Goal: Task Accomplishment & Management: Use online tool/utility

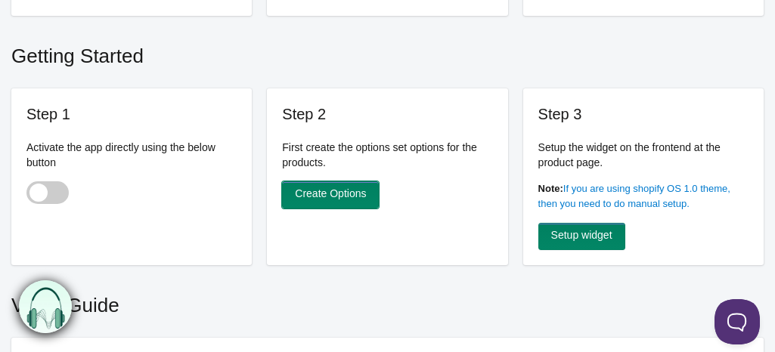
click at [342, 201] on link "Create Options" at bounding box center [330, 194] width 97 height 27
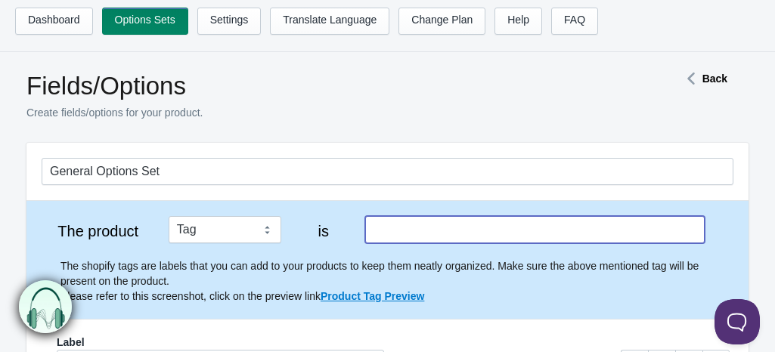
click at [405, 223] on input "text" at bounding box center [534, 229] width 339 height 27
type input "R"
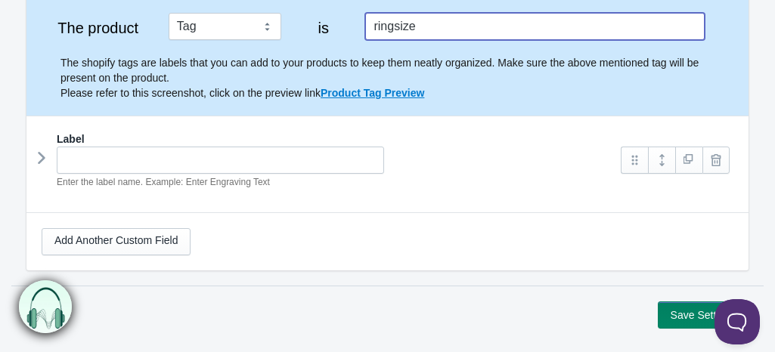
scroll to position [227, 0]
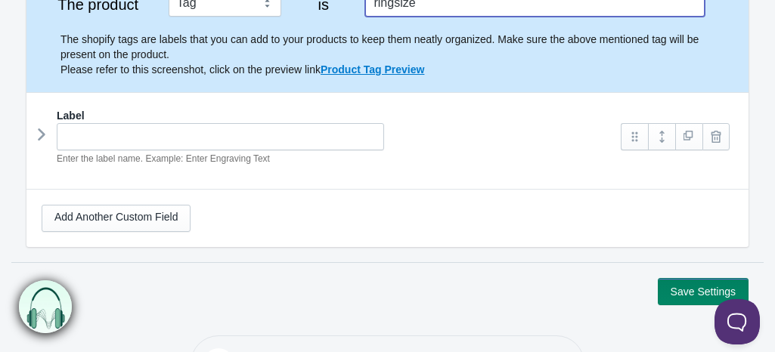
type input "ringsize"
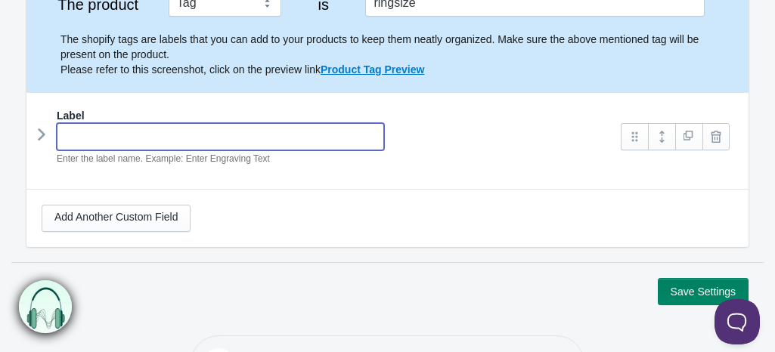
click at [156, 138] on input "text" at bounding box center [220, 136] width 327 height 27
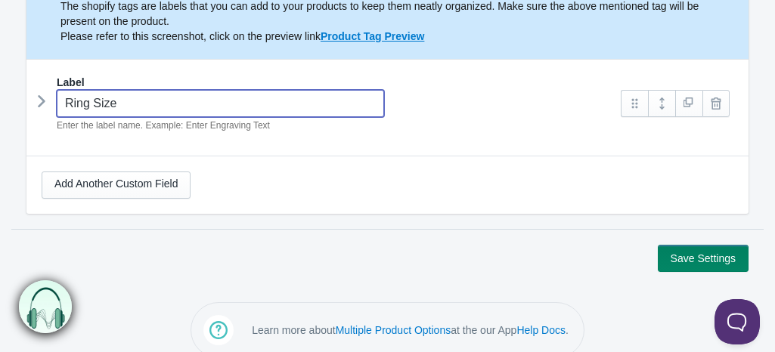
scroll to position [278, 0]
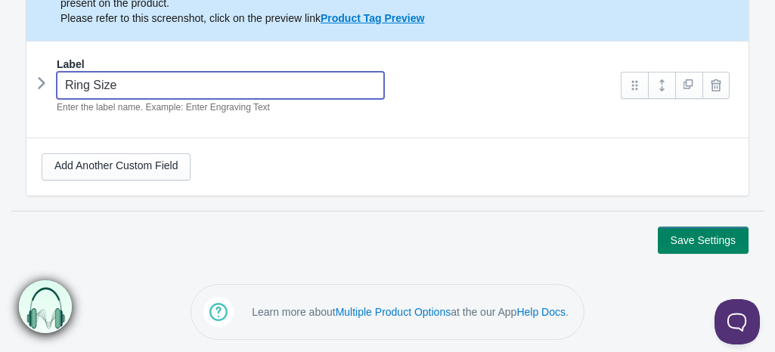
type input "Ring Size"
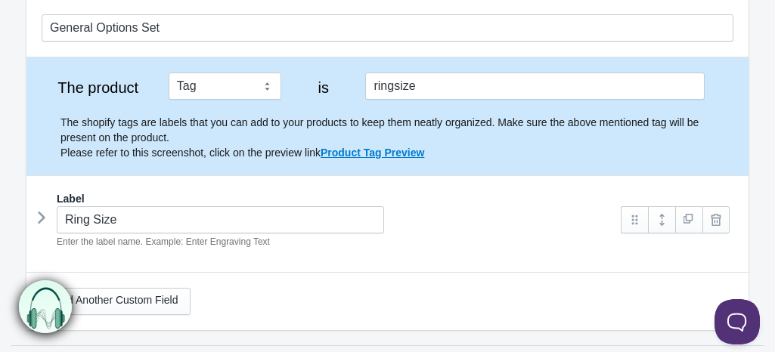
scroll to position [204, 0]
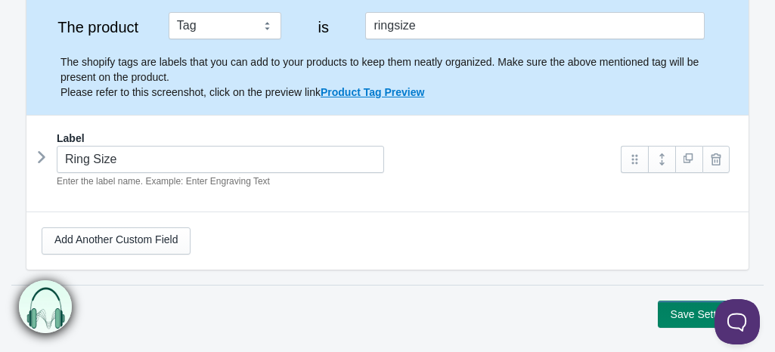
click at [42, 150] on icon at bounding box center [42, 157] width 0 height 23
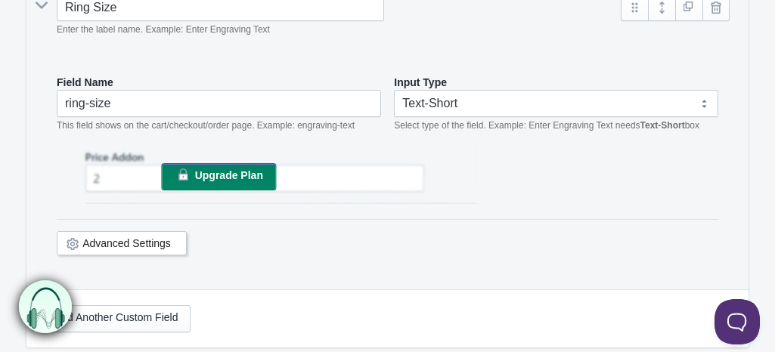
scroll to position [355, 0]
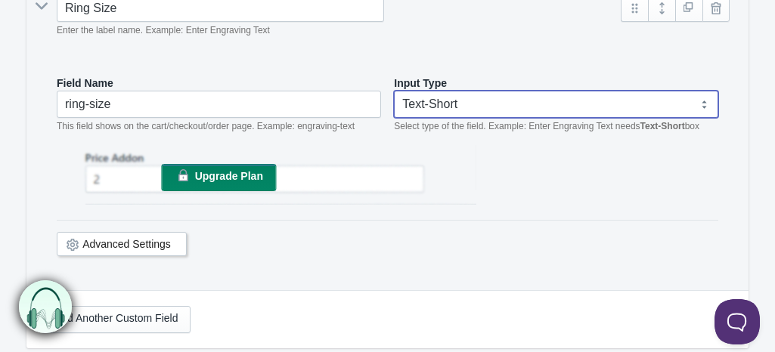
click at [438, 97] on select "Text-Short Text-Long Radio button Drop-down select Image Checkbox Datepicker" at bounding box center [556, 104] width 324 height 27
select select "4"
click at [394, 91] on select "Text-Short Text-Long Radio button Drop-down select Image Checkbox Datepicker" at bounding box center [556, 104] width 324 height 27
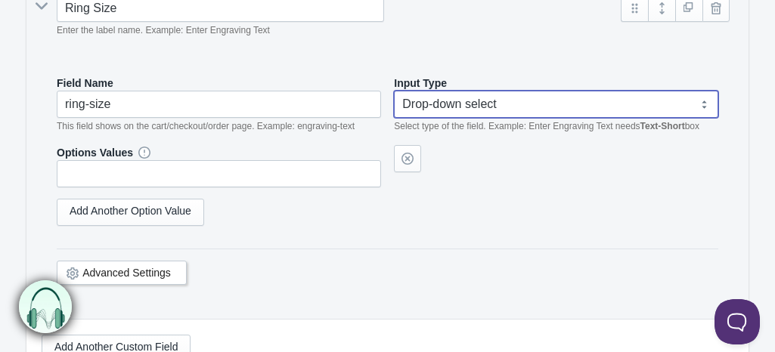
scroll to position [378, 0]
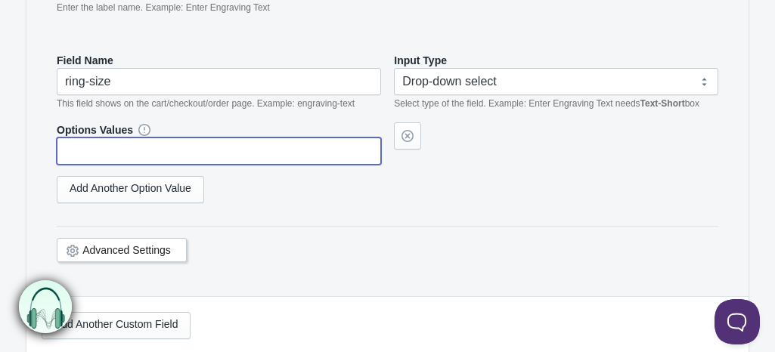
click at [209, 143] on input "text" at bounding box center [219, 151] width 324 height 27
type input "3.5"
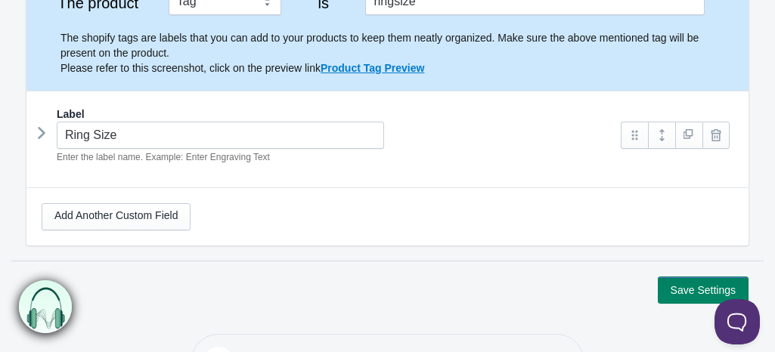
scroll to position [278, 0]
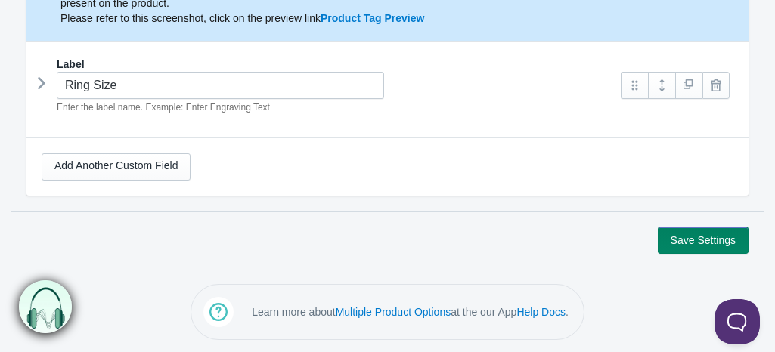
click at [42, 79] on icon at bounding box center [42, 83] width 0 height 23
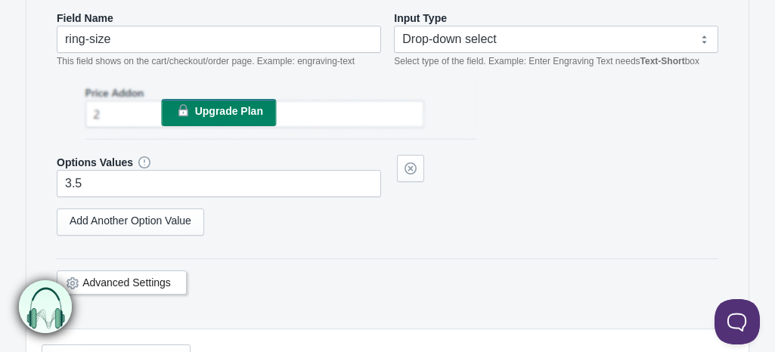
scroll to position [429, 0]
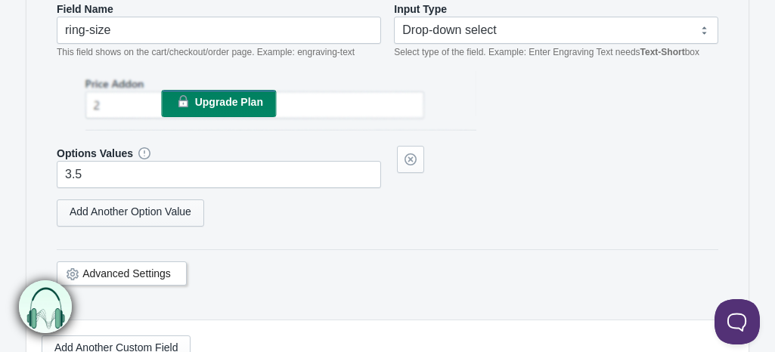
click at [144, 205] on link "Add Another Option Value" at bounding box center [130, 213] width 147 height 27
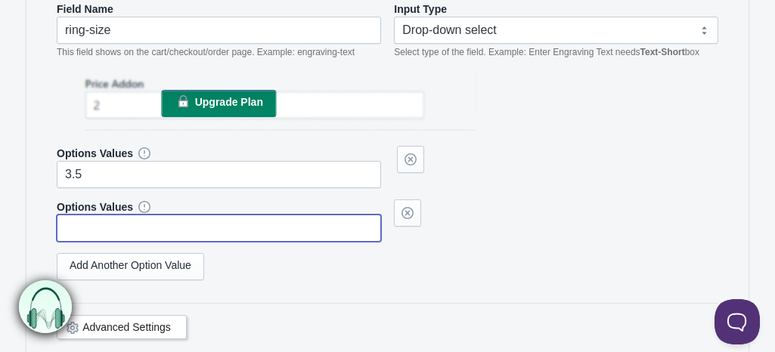
click at [154, 230] on input "text" at bounding box center [219, 228] width 324 height 27
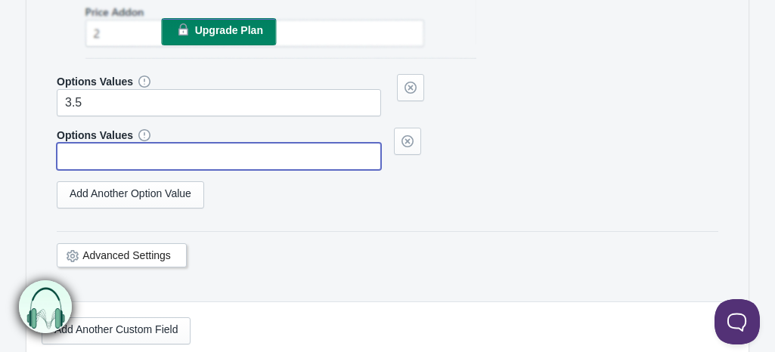
scroll to position [574, 0]
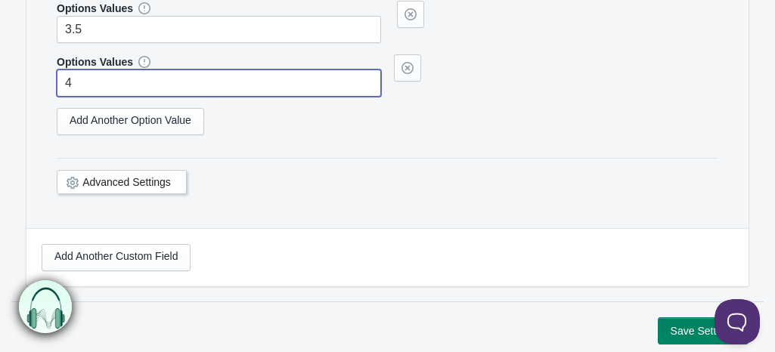
type input "4"
click at [657, 317] on button "Save Settings" at bounding box center [702, 330] width 91 height 27
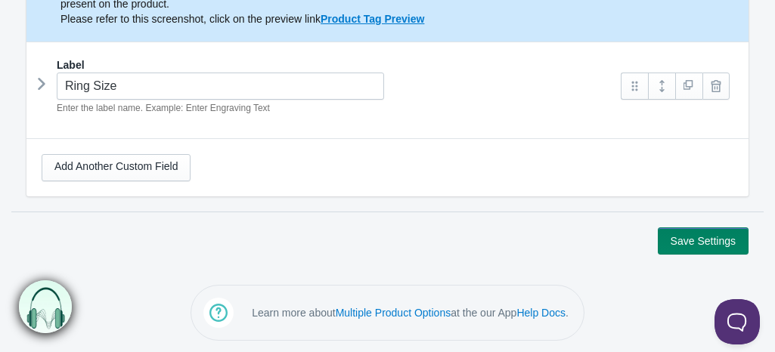
scroll to position [278, 0]
click at [42, 79] on icon at bounding box center [42, 83] width 0 height 23
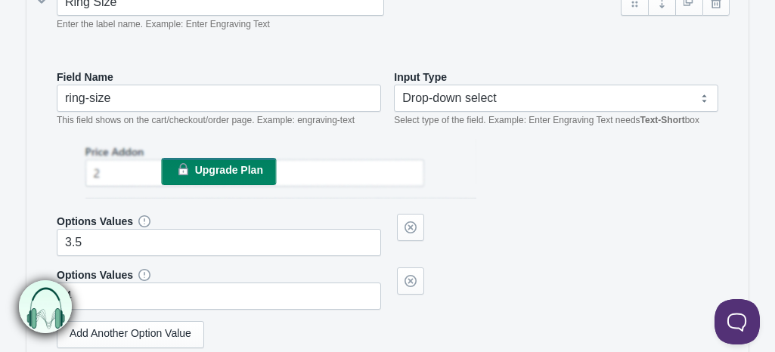
scroll to position [429, 0]
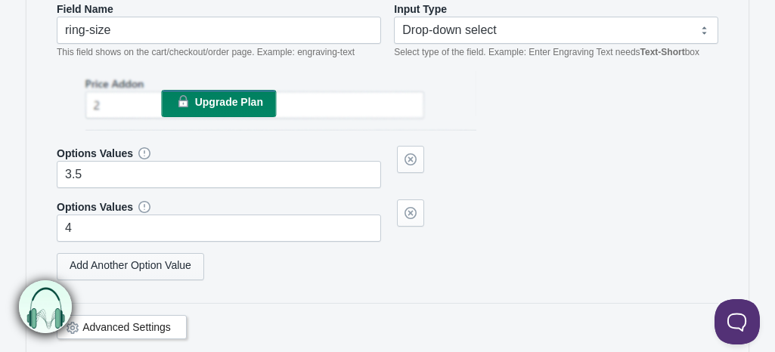
click at [110, 267] on link "Add Another Option Value" at bounding box center [130, 266] width 147 height 27
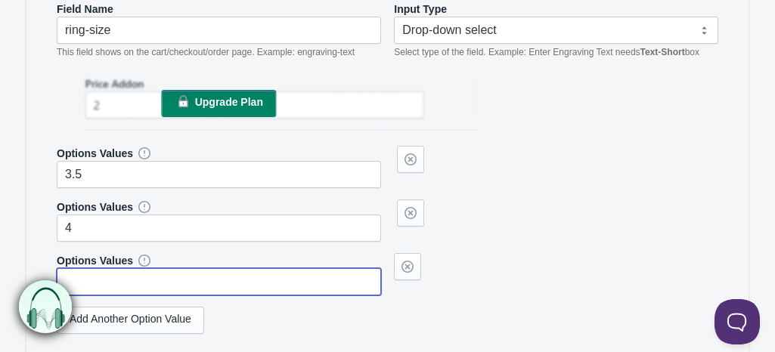
click at [125, 279] on input "text" at bounding box center [219, 281] width 324 height 27
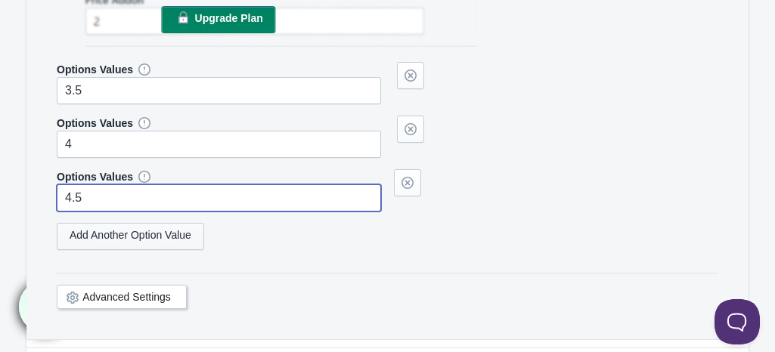
type input "4.5"
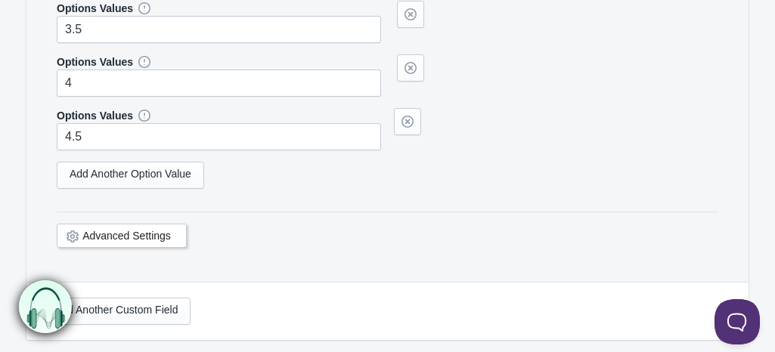
scroll to position [499, 0]
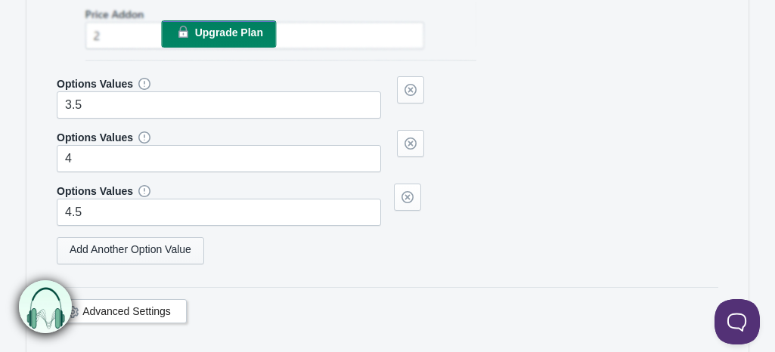
click at [138, 249] on link "Add Another Option Value" at bounding box center [130, 250] width 147 height 27
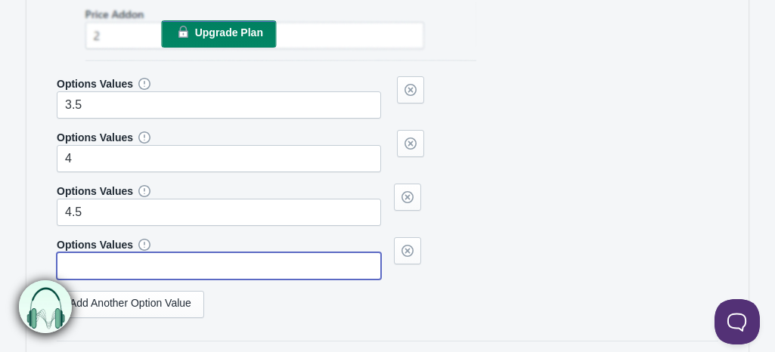
click at [163, 261] on input "text" at bounding box center [219, 265] width 324 height 27
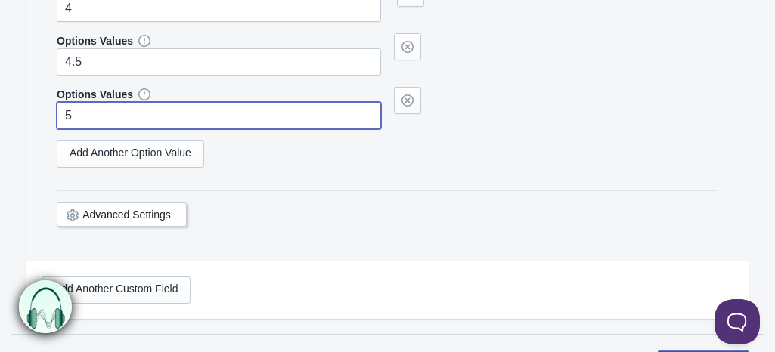
scroll to position [650, 0]
click at [152, 141] on link "Add Another Option Value" at bounding box center [130, 153] width 147 height 27
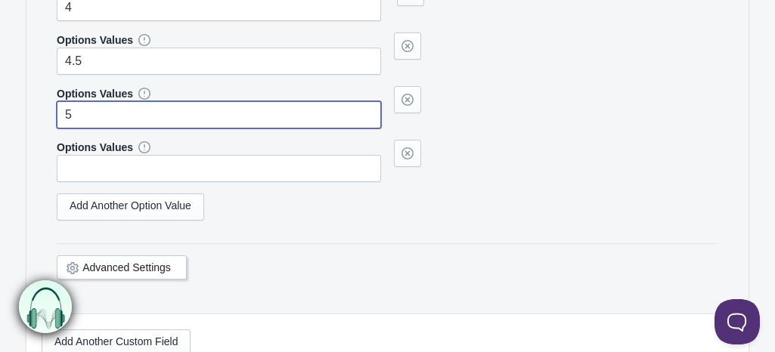
type input "5"
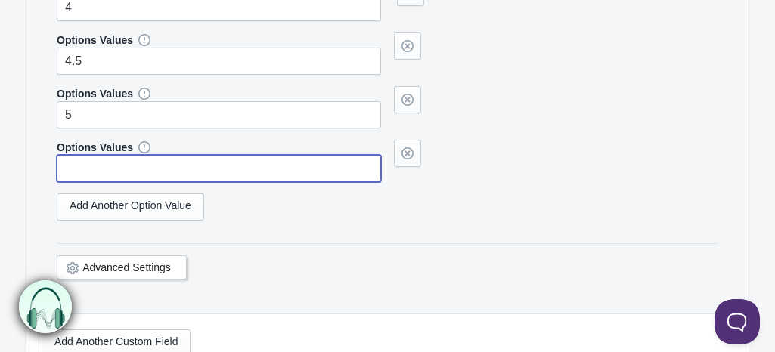
click at [141, 172] on input "text" at bounding box center [219, 168] width 324 height 27
click at [128, 212] on link "Add Another Option Value" at bounding box center [130, 206] width 147 height 27
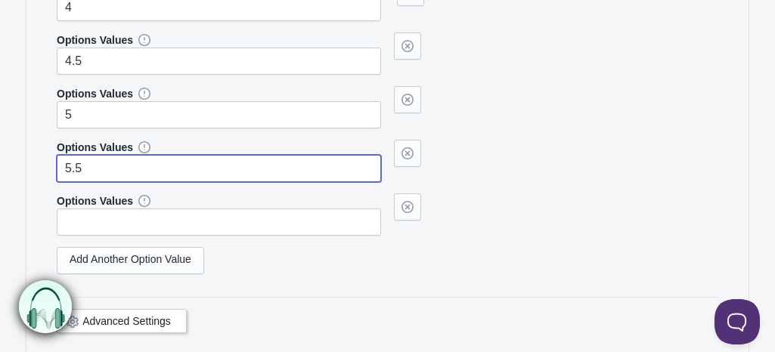
type input "5.5"
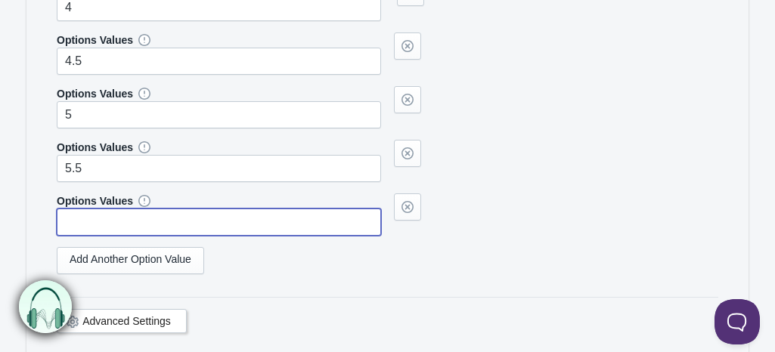
click at [122, 209] on input "text" at bounding box center [219, 222] width 324 height 27
type input "6"
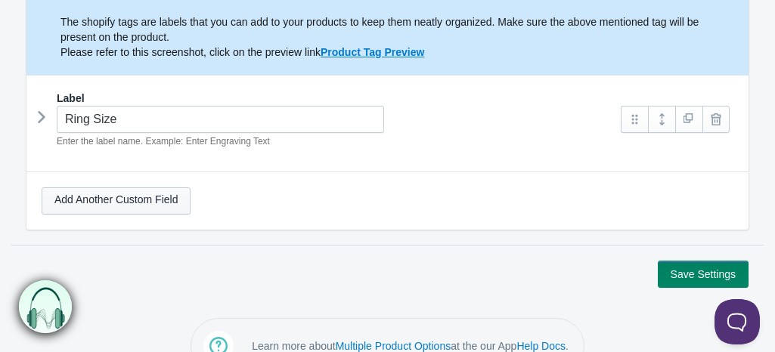
scroll to position [278, 0]
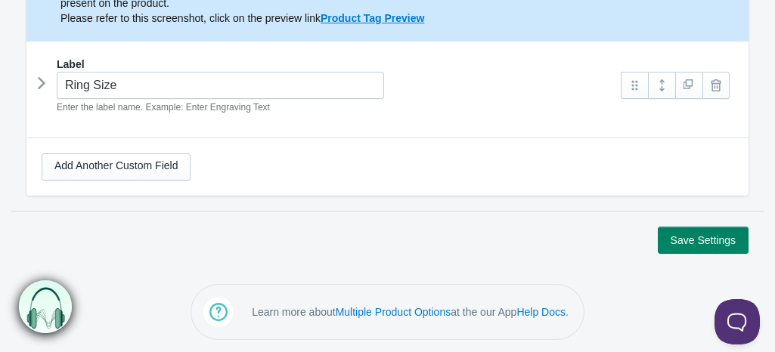
drag, startPoint x: 44, startPoint y: 81, endPoint x: 53, endPoint y: 93, distance: 15.1
click at [42, 81] on icon at bounding box center [42, 83] width 0 height 23
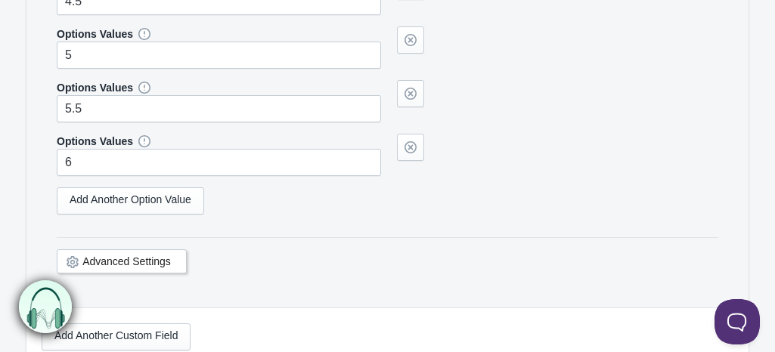
scroll to position [732, 0]
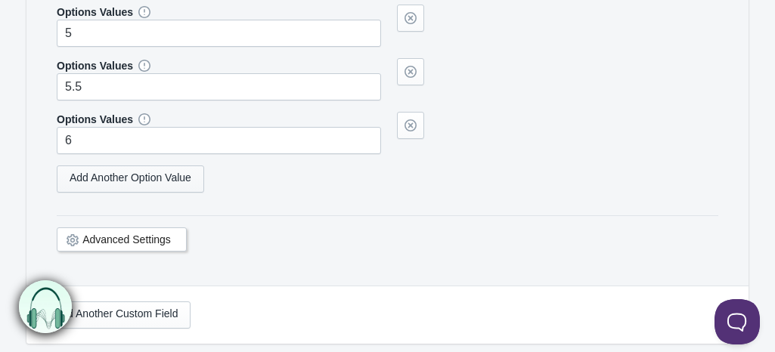
click at [97, 175] on link "Add Another Option Value" at bounding box center [130, 178] width 147 height 27
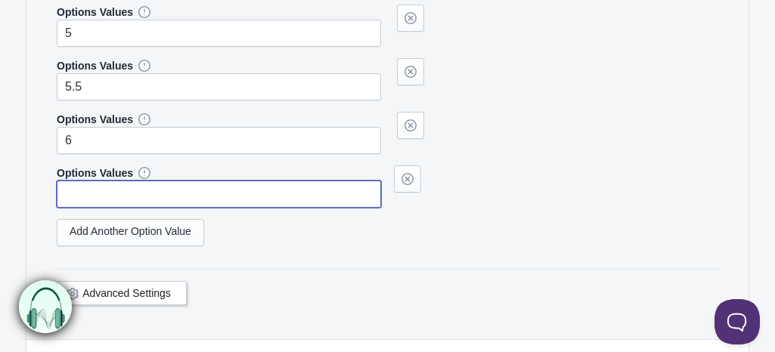
click at [98, 194] on input "text" at bounding box center [219, 194] width 324 height 27
click at [113, 230] on link "Add Another Option Value" at bounding box center [130, 232] width 147 height 27
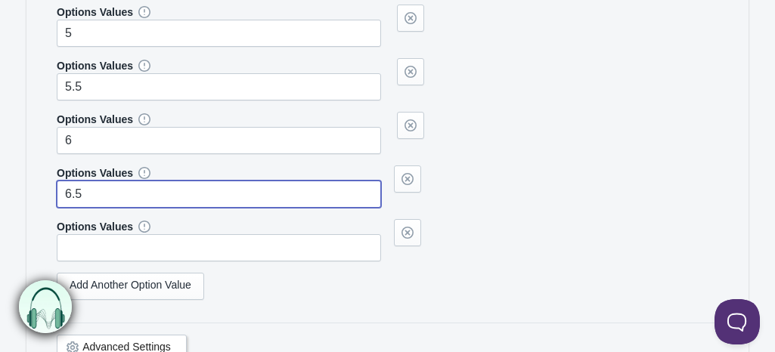
type input "6.5"
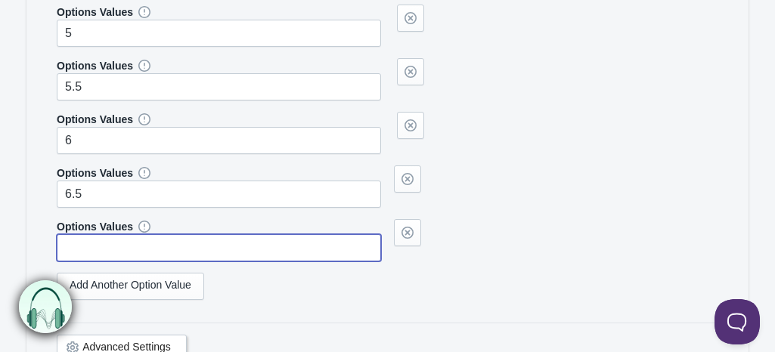
click at [107, 237] on input "text" at bounding box center [219, 247] width 324 height 27
type input "6"
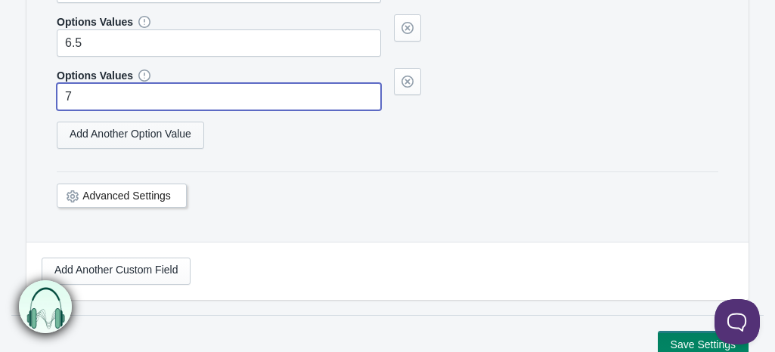
type input "7"
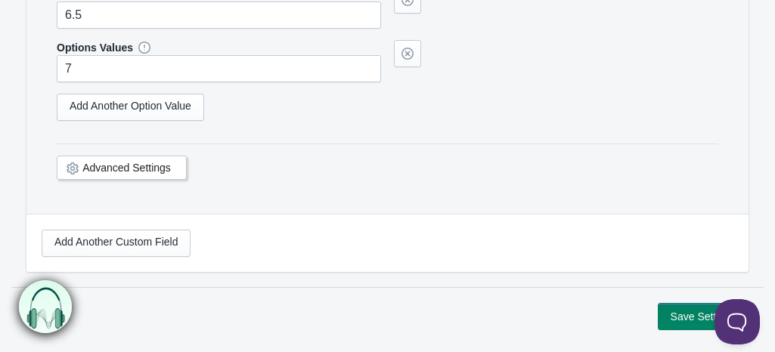
scroll to position [916, 0]
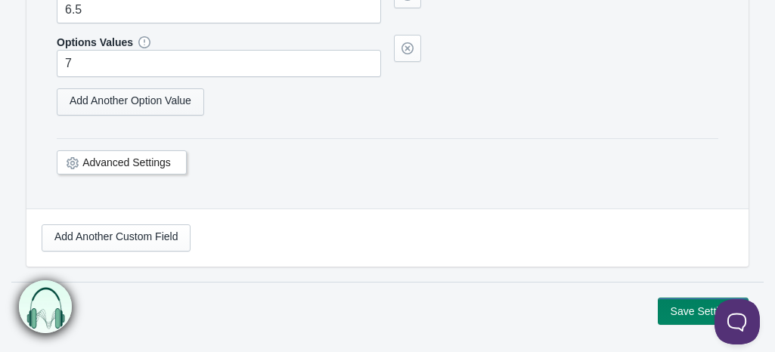
click at [153, 102] on link "Add Another Option Value" at bounding box center [130, 101] width 147 height 27
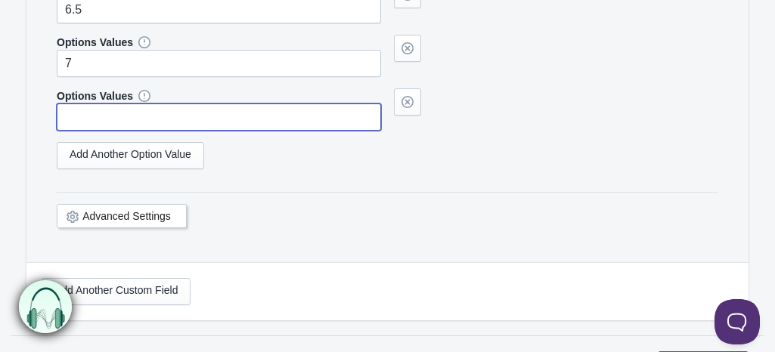
click at [108, 108] on input "text" at bounding box center [219, 117] width 324 height 27
click at [127, 143] on link "Add Another Option Value" at bounding box center [130, 155] width 147 height 27
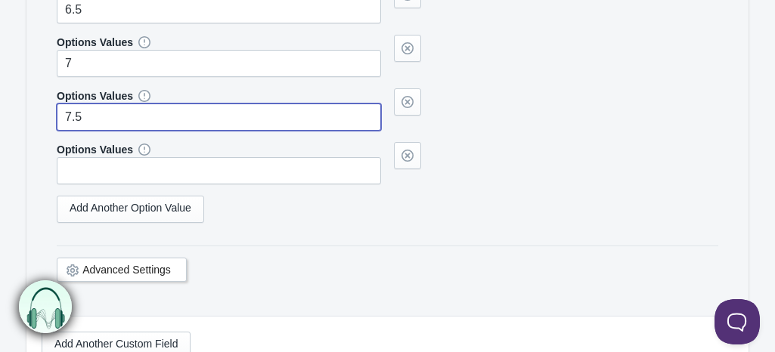
type input "7.5"
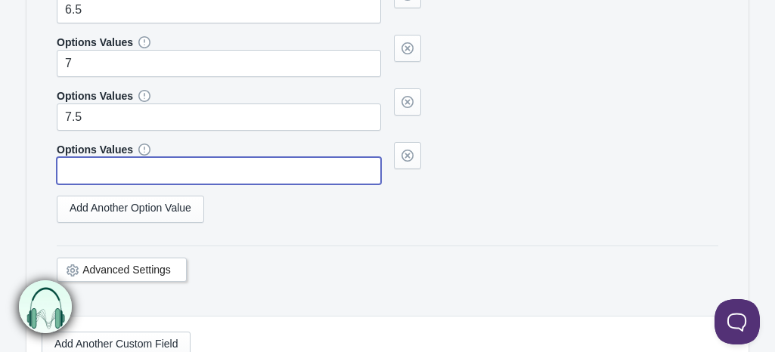
click at [131, 157] on input "text" at bounding box center [219, 170] width 324 height 27
click at [144, 196] on link "Add Another Option Value" at bounding box center [130, 209] width 147 height 27
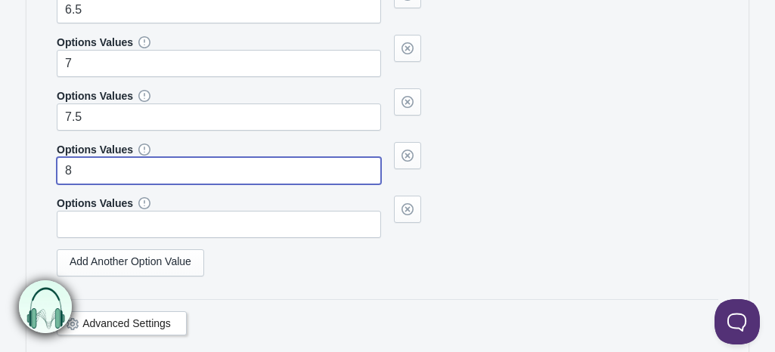
type input "8"
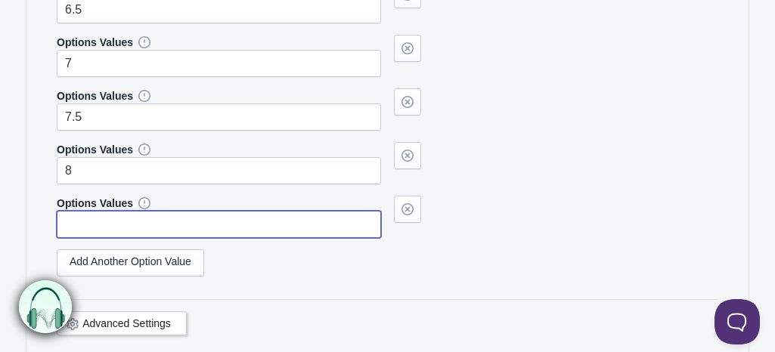
click at [135, 221] on input "text" at bounding box center [219, 224] width 324 height 27
click at [131, 259] on link "Add Another Option Value" at bounding box center [130, 262] width 147 height 27
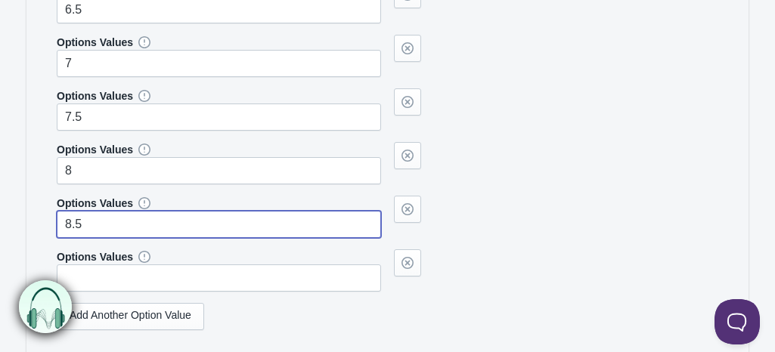
type input "8.5"
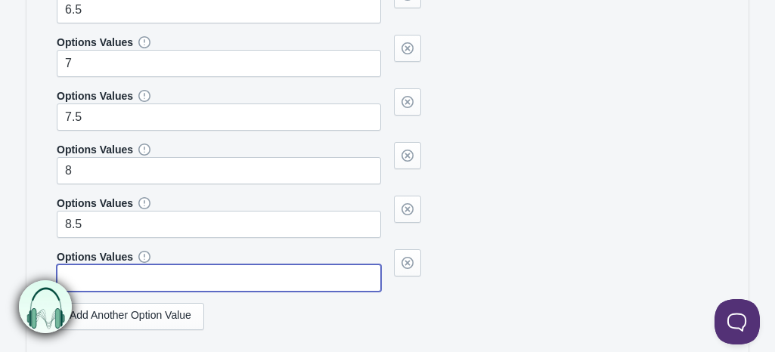
click at [128, 266] on input "text" at bounding box center [219, 277] width 324 height 27
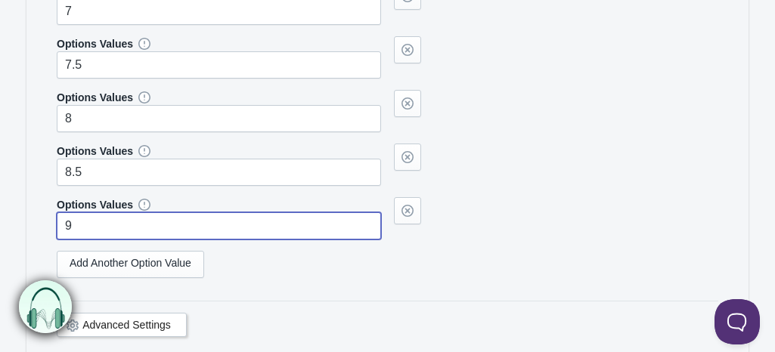
scroll to position [991, 0]
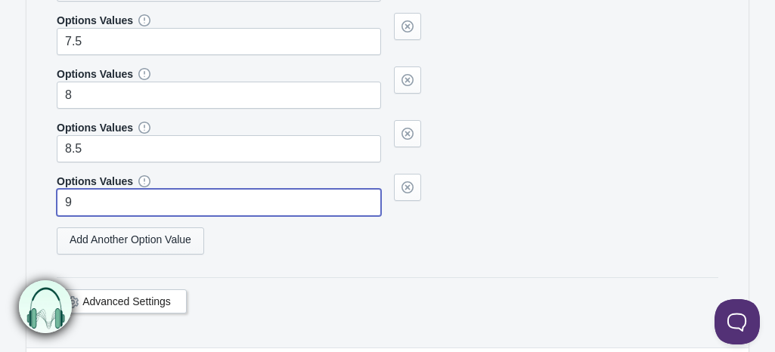
click at [122, 230] on link "Add Another Option Value" at bounding box center [130, 240] width 147 height 27
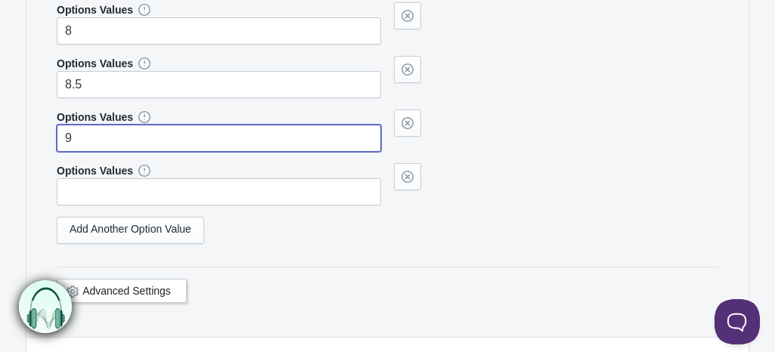
scroll to position [1143, 0]
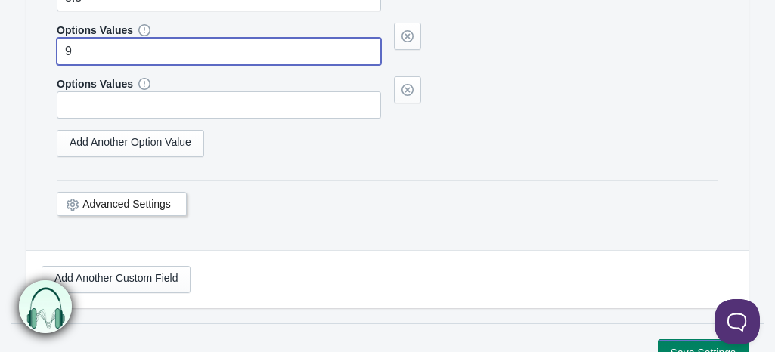
type input "9"
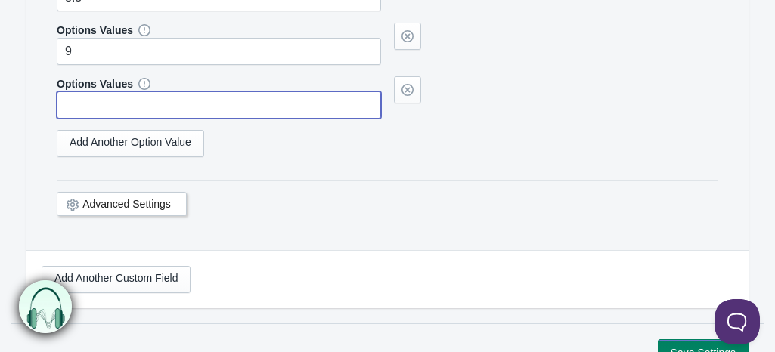
click at [154, 97] on input "text" at bounding box center [219, 104] width 324 height 27
click at [156, 133] on link "Add Another Option Value" at bounding box center [130, 143] width 147 height 27
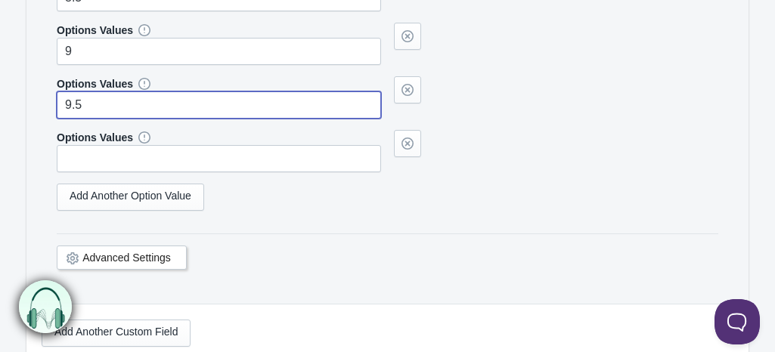
type input "9.5"
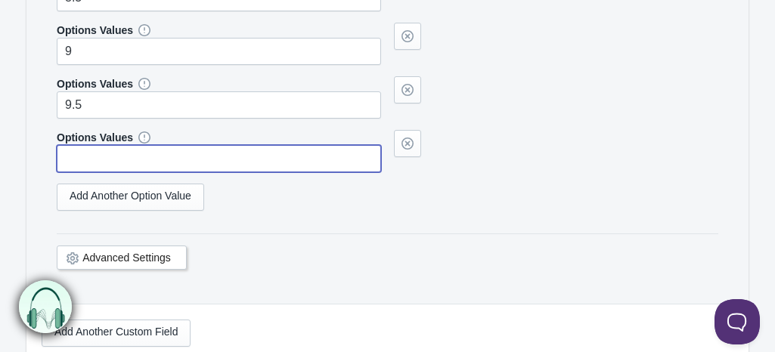
click at [145, 158] on input "text" at bounding box center [219, 158] width 324 height 27
click at [121, 184] on link "Add Another Option Value" at bounding box center [130, 197] width 147 height 27
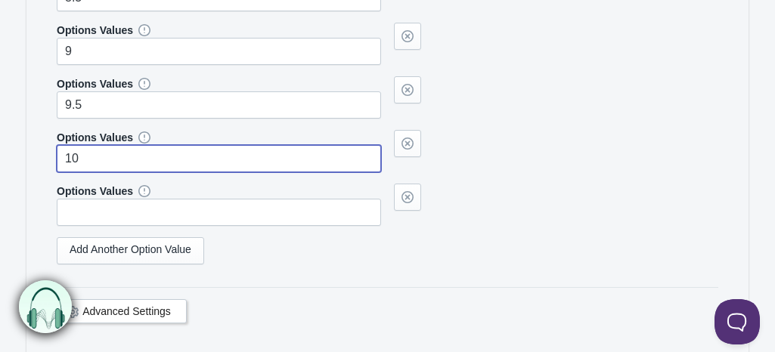
type input "10"
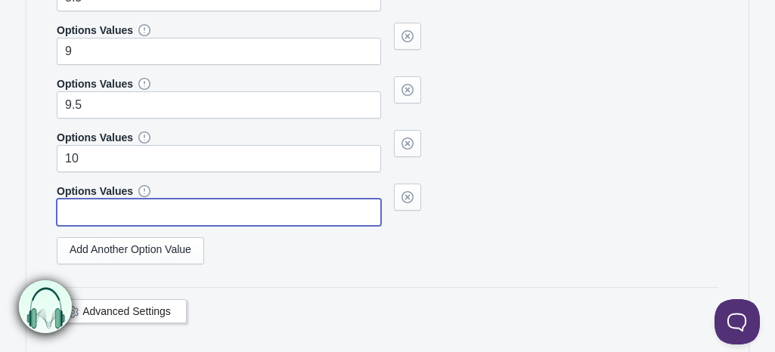
click at [115, 207] on input "text" at bounding box center [219, 212] width 324 height 27
click at [143, 249] on link "Add Another Option Value" at bounding box center [130, 250] width 147 height 27
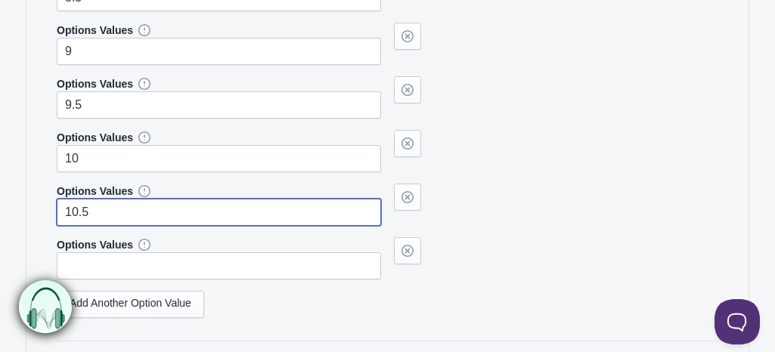
type input "10.5"
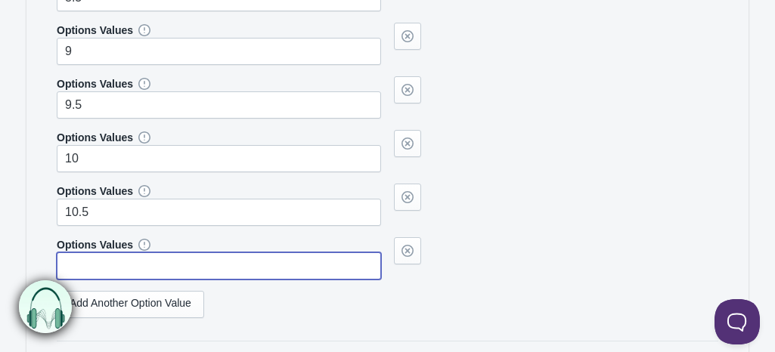
click at [147, 257] on input "text" at bounding box center [219, 265] width 324 height 27
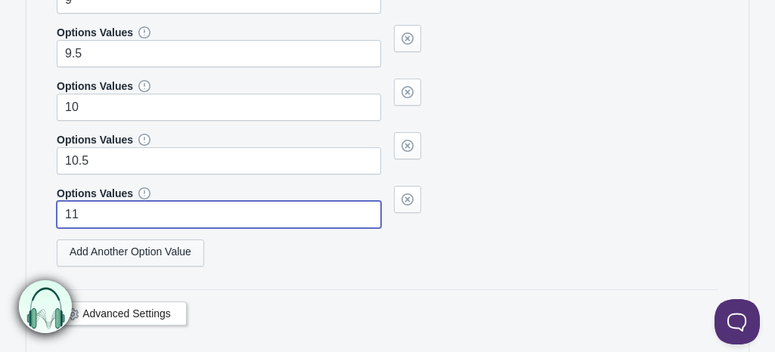
scroll to position [1218, 0]
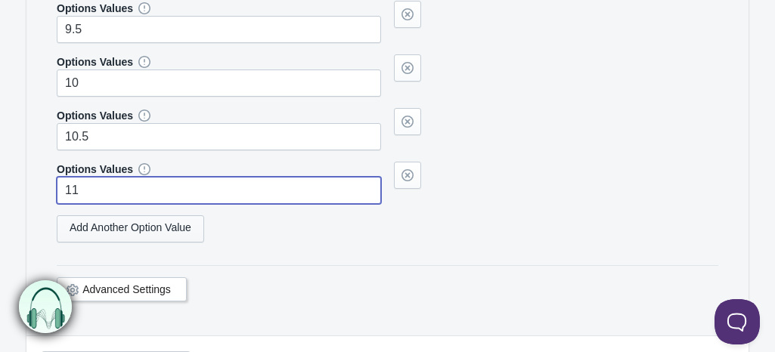
click at [136, 220] on link "Add Another Option Value" at bounding box center [130, 228] width 147 height 27
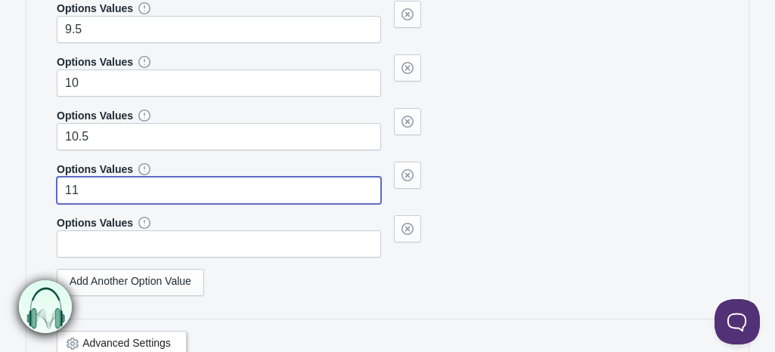
type input "11"
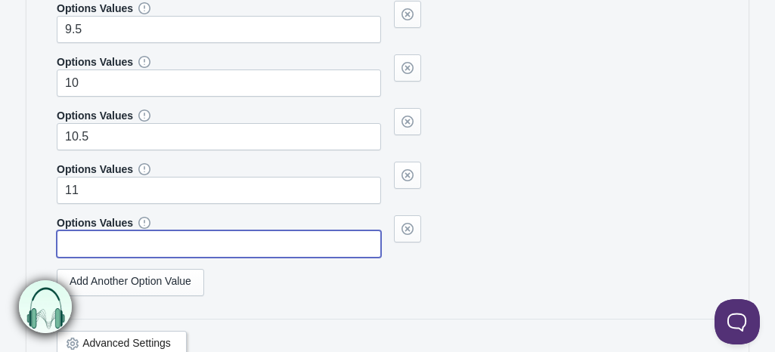
click at [127, 235] on input "text" at bounding box center [219, 243] width 324 height 27
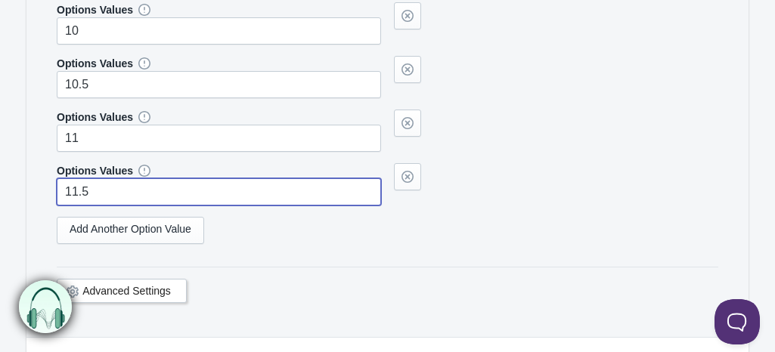
scroll to position [1294, 0]
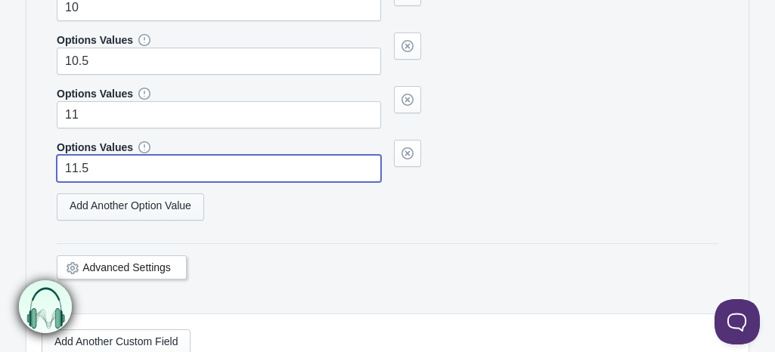
click at [119, 208] on link "Add Another Option Value" at bounding box center [130, 206] width 147 height 27
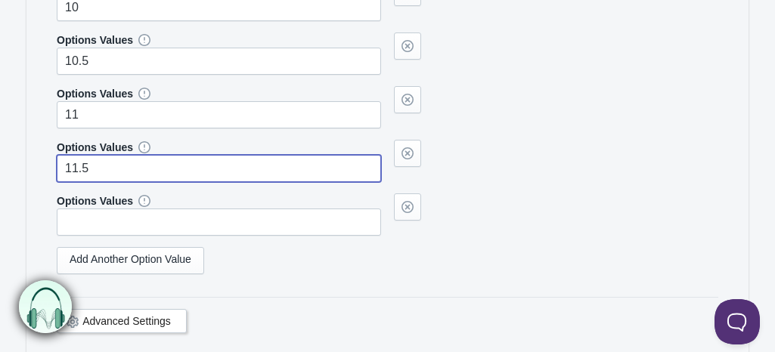
type input "11.5"
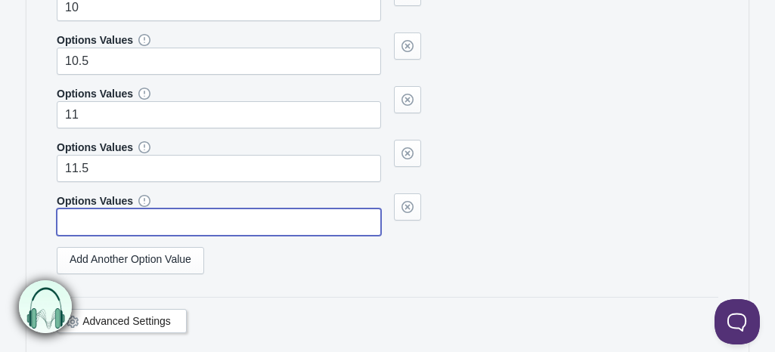
click at [82, 209] on input "text" at bounding box center [219, 222] width 324 height 27
click at [136, 250] on link "Add Another Option Value" at bounding box center [130, 260] width 147 height 27
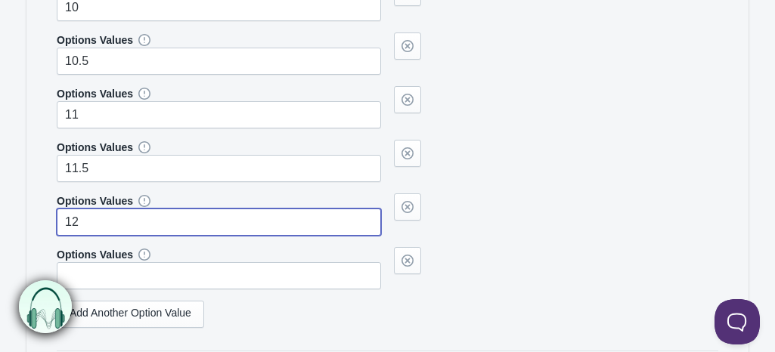
type input "12"
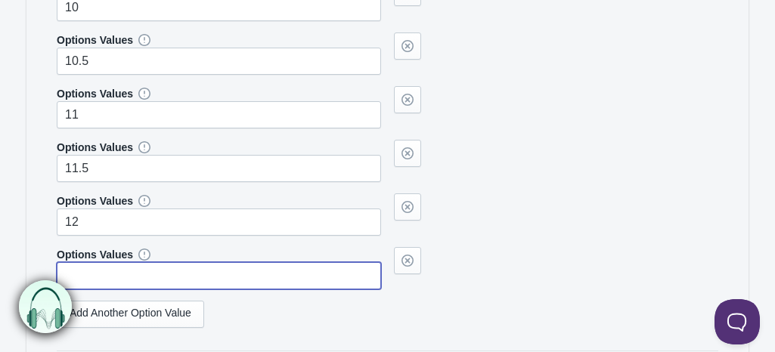
click at [128, 268] on input "text" at bounding box center [219, 275] width 324 height 27
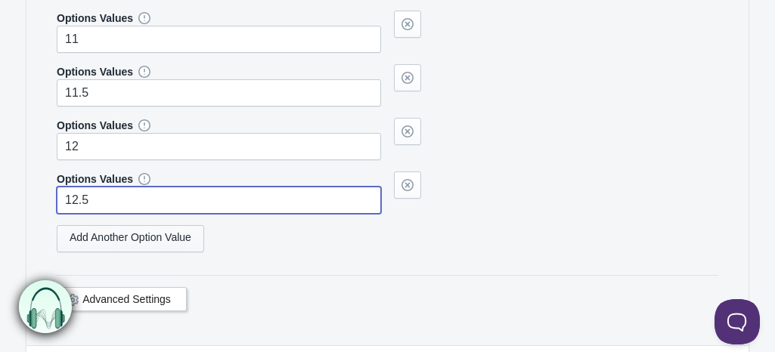
click at [121, 227] on link "Add Another Option Value" at bounding box center [130, 238] width 147 height 27
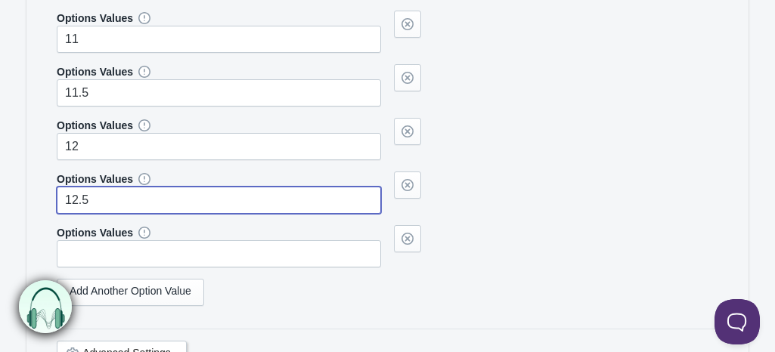
type input "12.5"
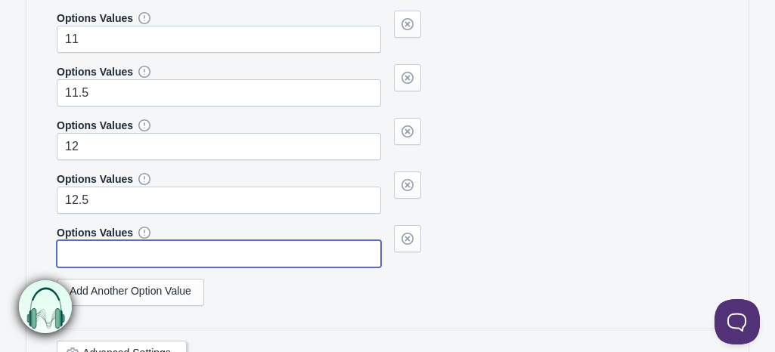
click at [109, 247] on input "text" at bounding box center [219, 253] width 324 height 27
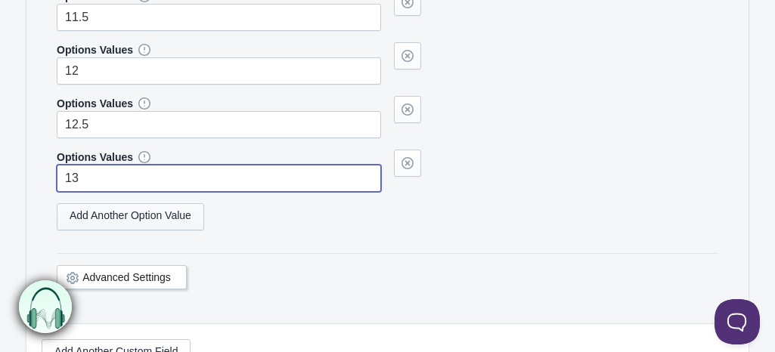
click at [116, 212] on link "Add Another Option Value" at bounding box center [130, 216] width 147 height 27
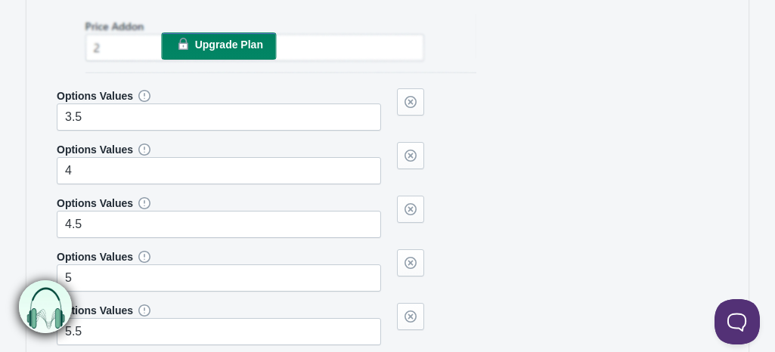
scroll to position [462, 0]
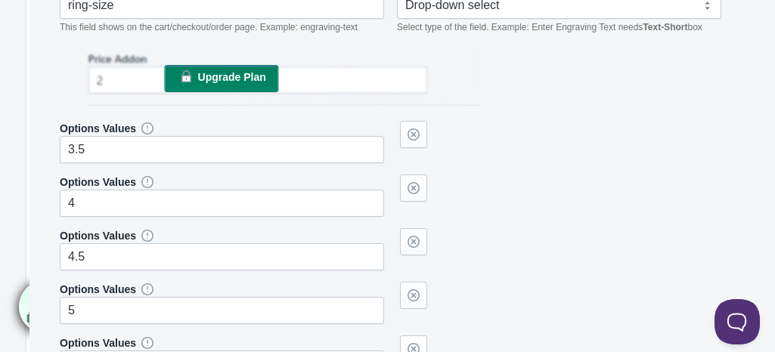
drag, startPoint x: 314, startPoint y: 117, endPoint x: 317, endPoint y: 128, distance: 11.7
type input "13"
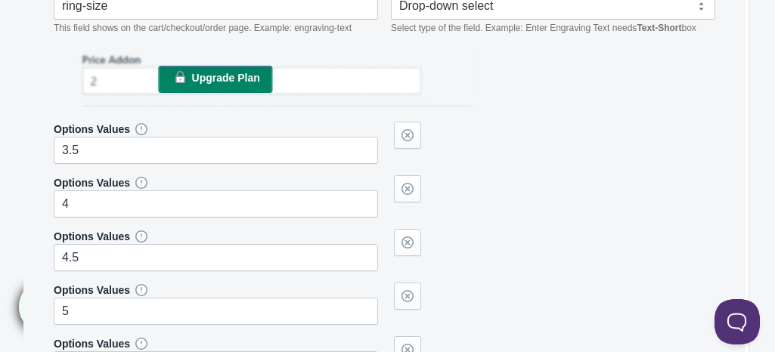
drag, startPoint x: 67, startPoint y: 117, endPoint x: 62, endPoint y: 131, distance: 14.3
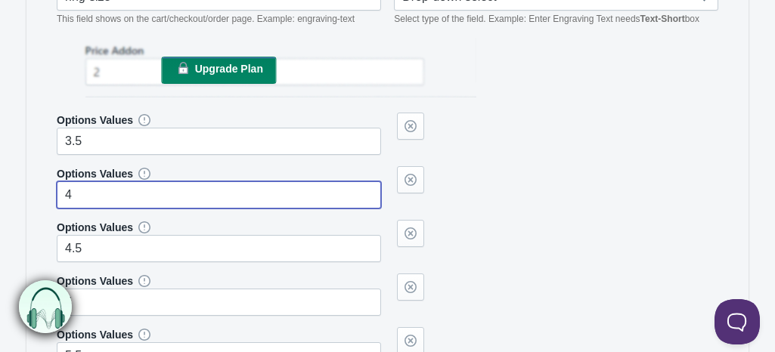
click at [375, 181] on input "4" at bounding box center [219, 194] width 324 height 27
click at [373, 176] on div "Options Values 4" at bounding box center [219, 187] width 324 height 42
click at [373, 169] on div "Options Values 4" at bounding box center [219, 187] width 324 height 42
click at [506, 167] on div "Options Values 4" at bounding box center [387, 187] width 661 height 42
drag, startPoint x: 116, startPoint y: 173, endPoint x: 154, endPoint y: 153, distance: 43.3
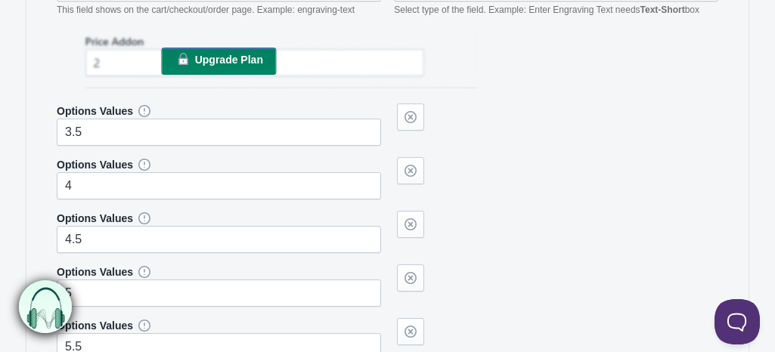
scroll to position [311, 0]
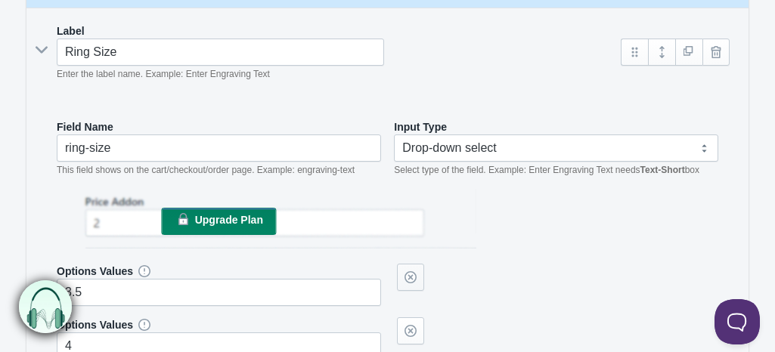
click at [406, 275] on link at bounding box center [410, 277] width 27 height 27
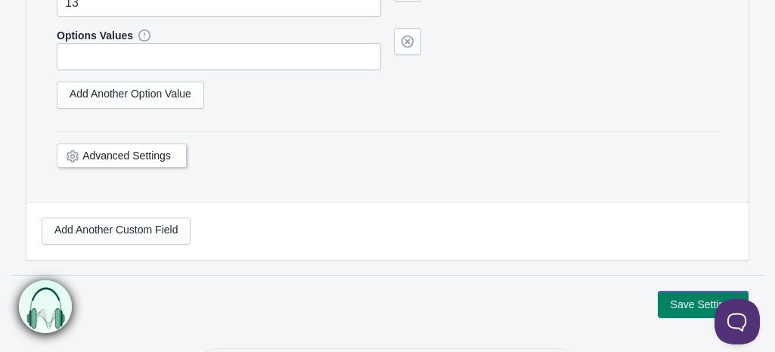
scroll to position [1543, 0]
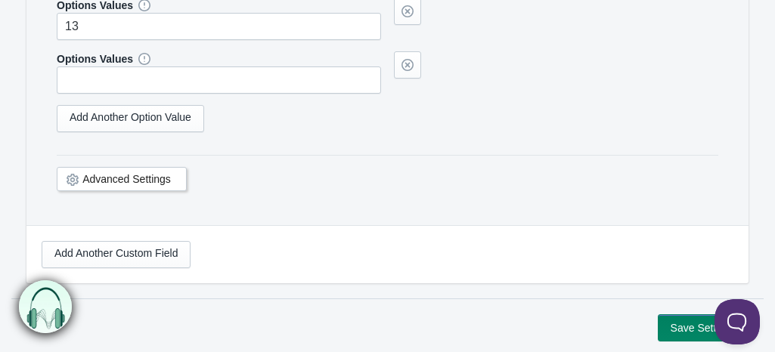
click at [159, 173] on link "Advanced Settings" at bounding box center [126, 179] width 88 height 12
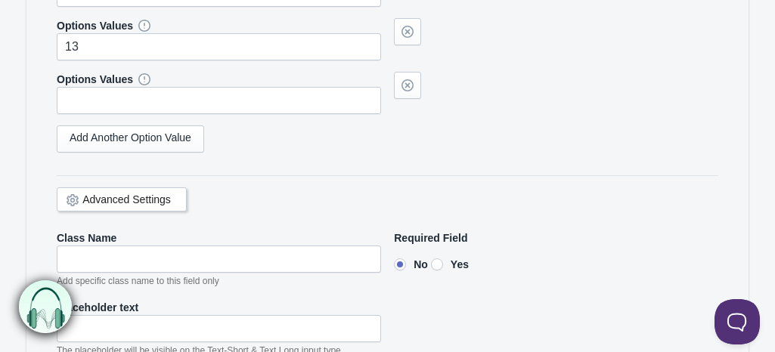
scroll to position [1468, 0]
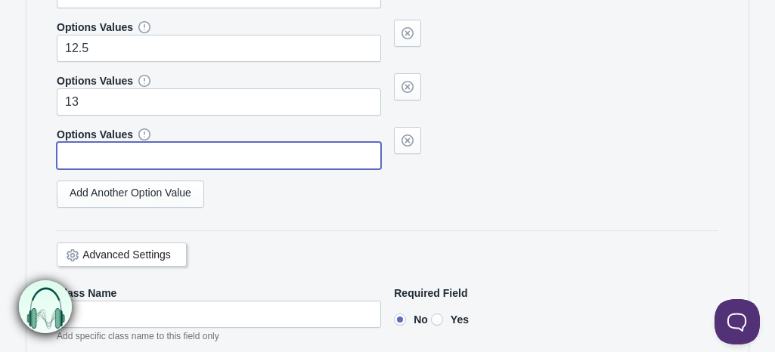
drag, startPoint x: 177, startPoint y: 138, endPoint x: 195, endPoint y: 134, distance: 18.7
click at [195, 142] on input "text" at bounding box center [219, 155] width 324 height 27
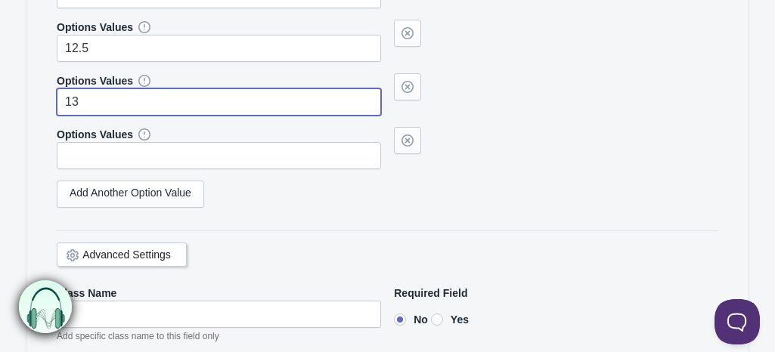
drag, startPoint x: 168, startPoint y: 80, endPoint x: 209, endPoint y: 76, distance: 41.8
click at [209, 88] on input "13" at bounding box center [219, 101] width 324 height 27
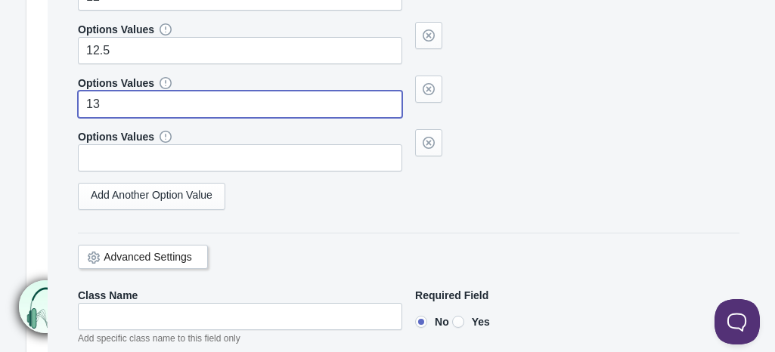
drag, startPoint x: 106, startPoint y: 66, endPoint x: 127, endPoint y: 70, distance: 21.5
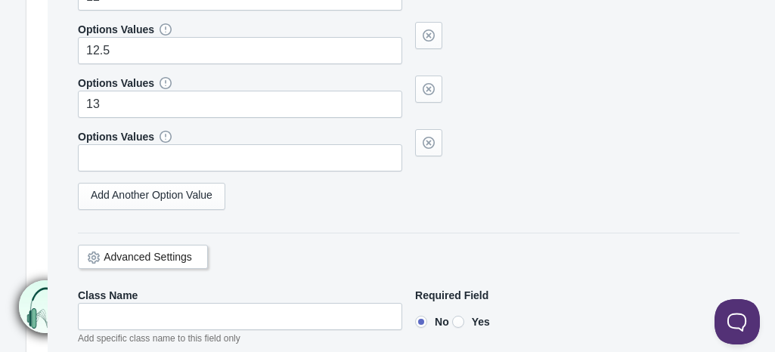
click at [127, 76] on label "Options Values" at bounding box center [116, 83] width 76 height 15
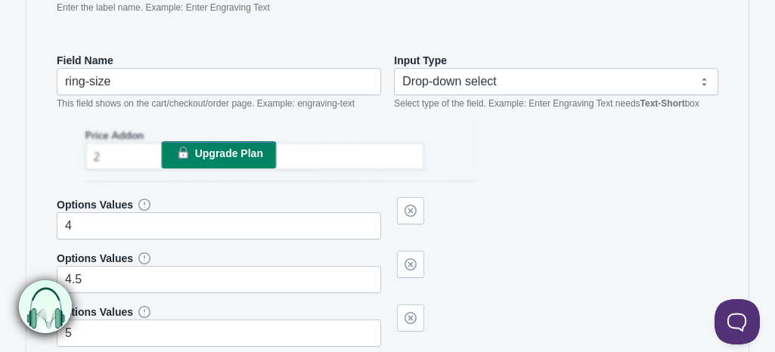
scroll to position [410, 0]
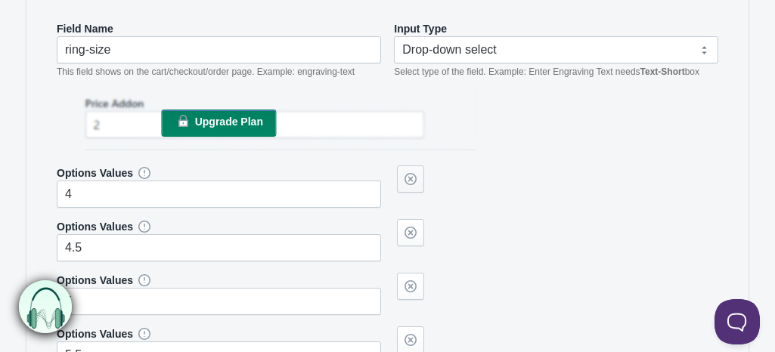
click at [416, 176] on link at bounding box center [410, 178] width 27 height 27
click at [416, 175] on link at bounding box center [410, 178] width 27 height 27
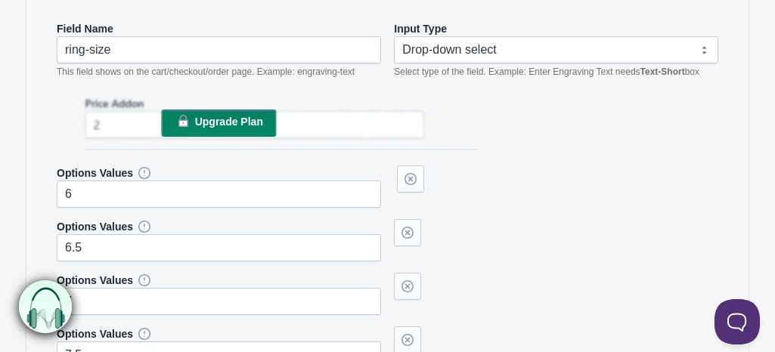
click at [416, 219] on link at bounding box center [407, 232] width 27 height 27
click at [416, 175] on link at bounding box center [407, 178] width 27 height 27
click at [416, 219] on link at bounding box center [407, 232] width 27 height 27
click at [416, 175] on link at bounding box center [407, 178] width 27 height 27
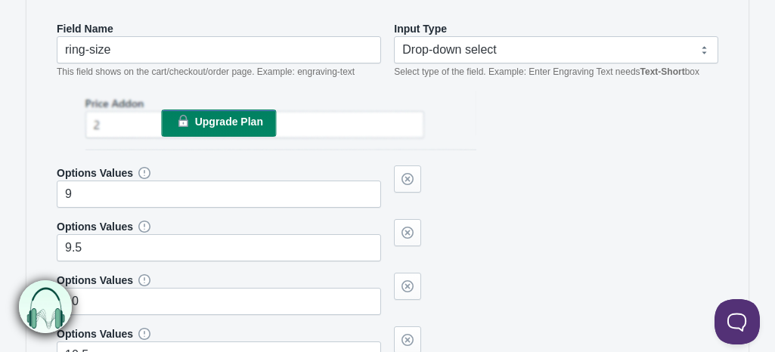
click at [416, 174] on link at bounding box center [407, 178] width 27 height 27
click at [416, 219] on link at bounding box center [407, 232] width 27 height 27
click at [416, 174] on link at bounding box center [407, 178] width 27 height 27
click at [416, 219] on link at bounding box center [407, 232] width 27 height 27
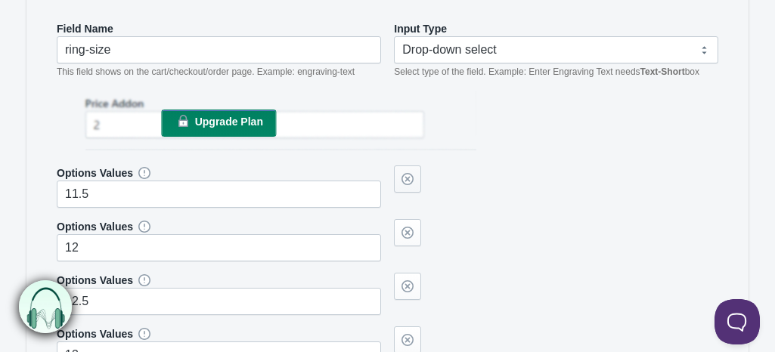
click at [416, 173] on link at bounding box center [407, 178] width 27 height 27
click at [416, 219] on link at bounding box center [407, 232] width 27 height 27
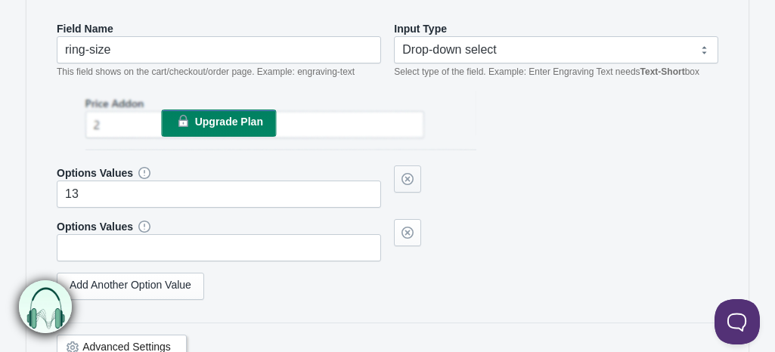
click at [416, 172] on link at bounding box center [407, 178] width 27 height 27
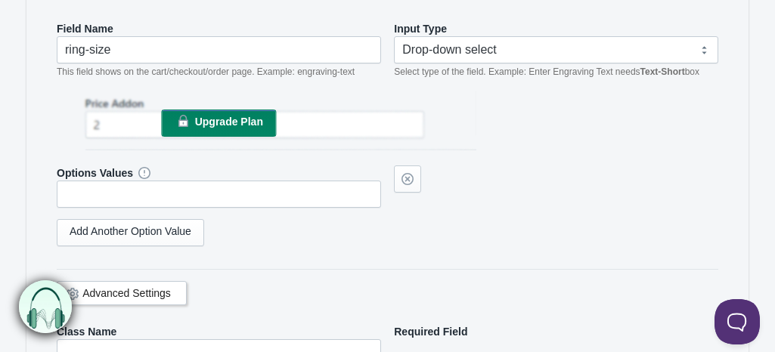
click at [416, 172] on link at bounding box center [407, 178] width 27 height 27
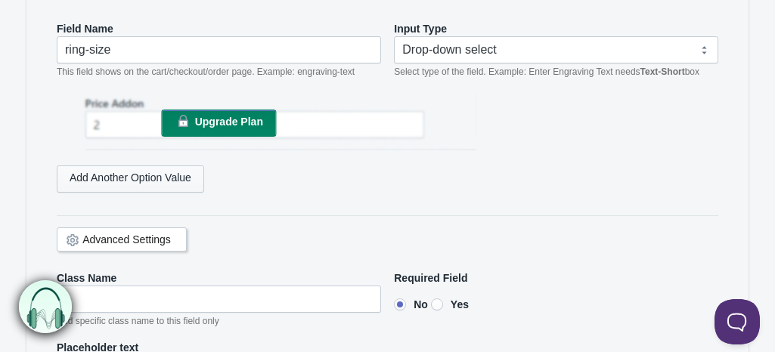
click at [134, 173] on link "Add Another Option Value" at bounding box center [130, 178] width 147 height 27
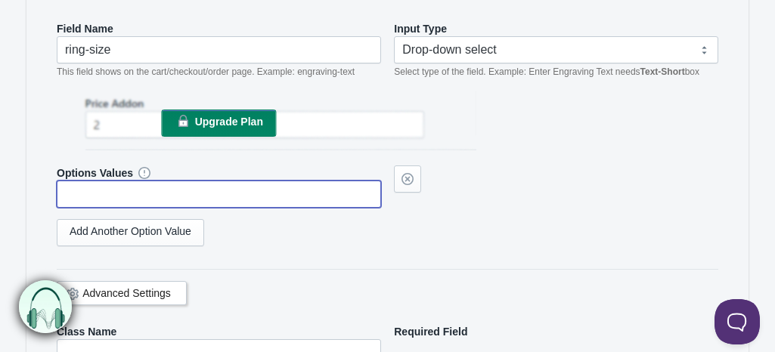
click at [150, 181] on input "text" at bounding box center [219, 194] width 324 height 27
click at [97, 230] on link "Add Another Option Value" at bounding box center [130, 232] width 147 height 27
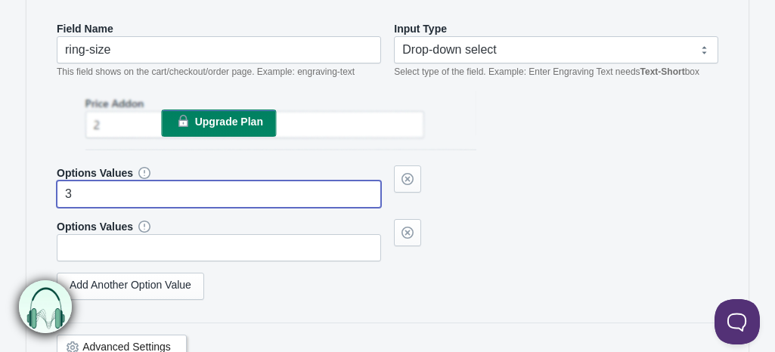
type input "3"
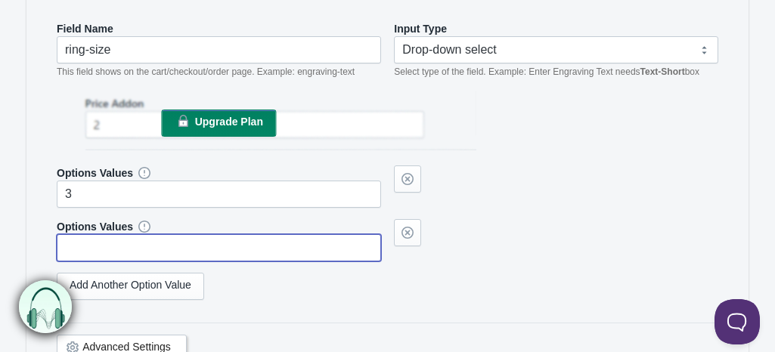
click at [87, 241] on input "text" at bounding box center [219, 247] width 324 height 27
type input "3.5"
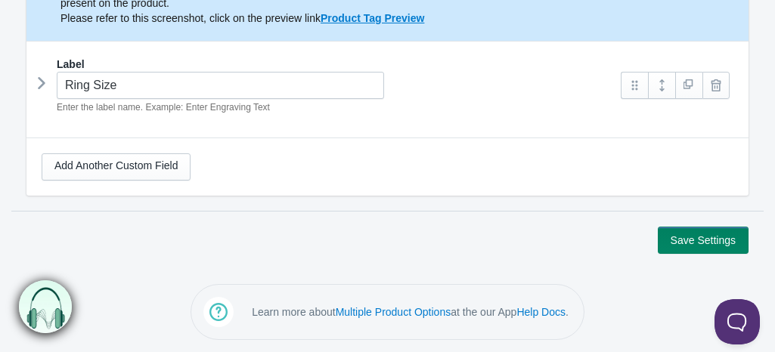
click at [42, 85] on icon at bounding box center [42, 83] width 0 height 23
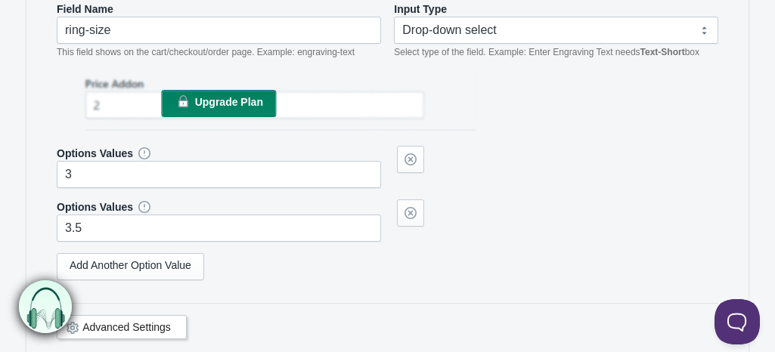
scroll to position [505, 0]
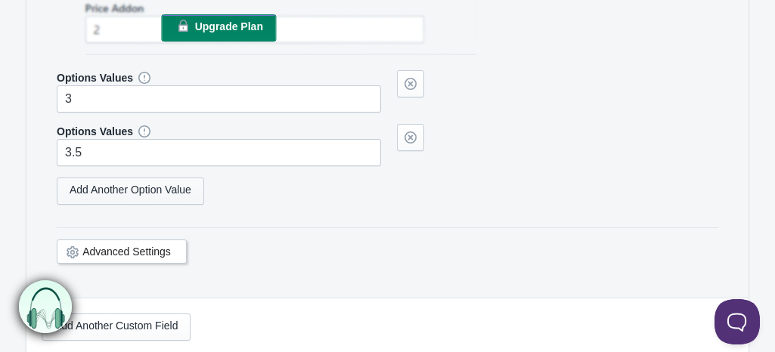
click at [122, 196] on link "Add Another Option Value" at bounding box center [130, 191] width 147 height 27
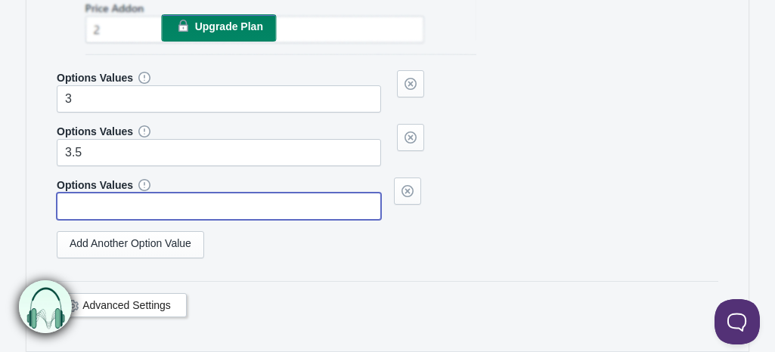
click at [85, 212] on input "text" at bounding box center [219, 206] width 324 height 27
click at [91, 240] on link "Add Another Option Value" at bounding box center [130, 244] width 147 height 27
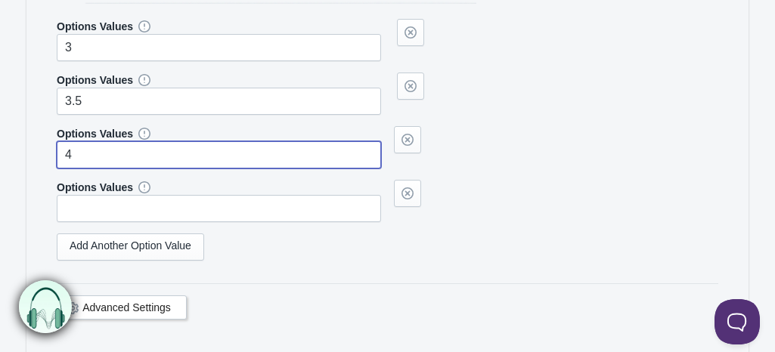
scroll to position [580, 0]
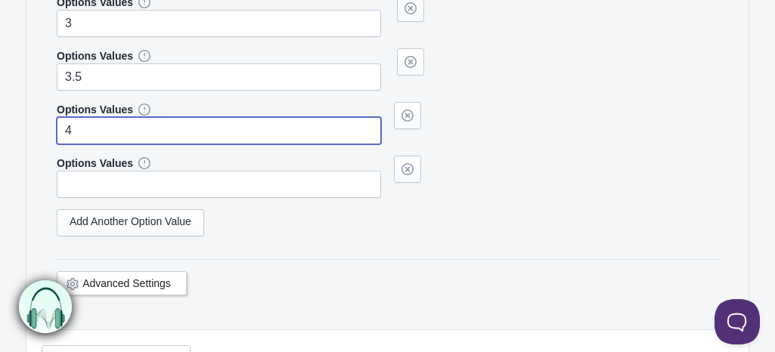
type input "4"
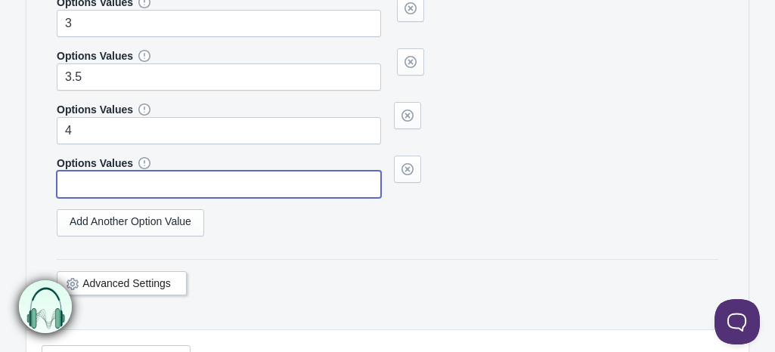
click at [75, 181] on input "text" at bounding box center [219, 184] width 324 height 27
click at [113, 216] on link "Add Another Option Value" at bounding box center [130, 222] width 147 height 27
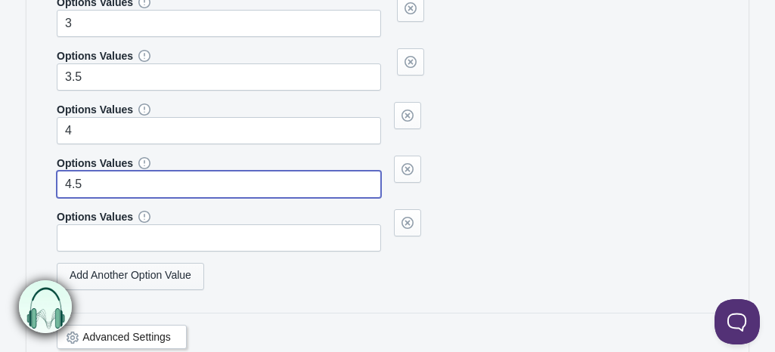
type input "4.5"
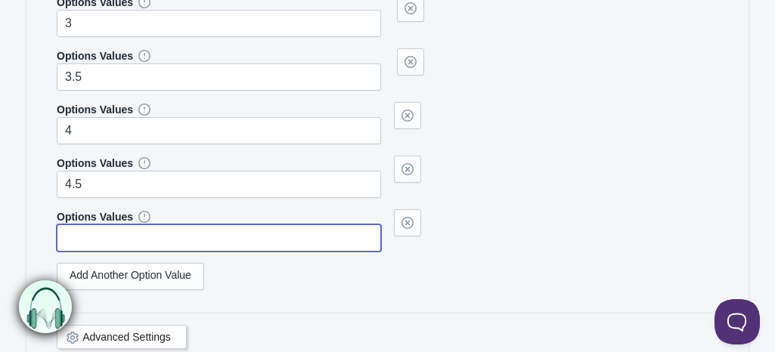
click at [114, 224] on input "text" at bounding box center [219, 237] width 324 height 27
type input "5"
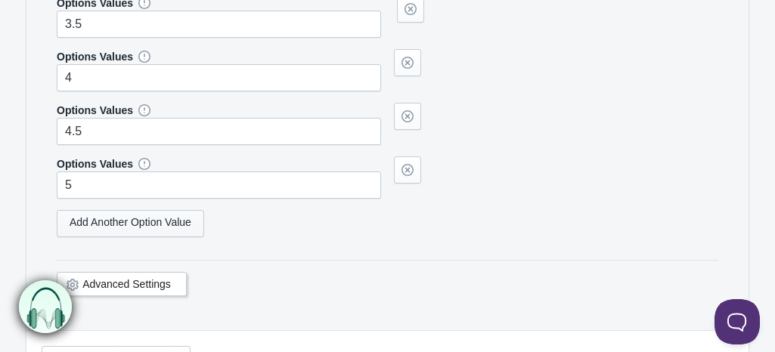
scroll to position [656, 0]
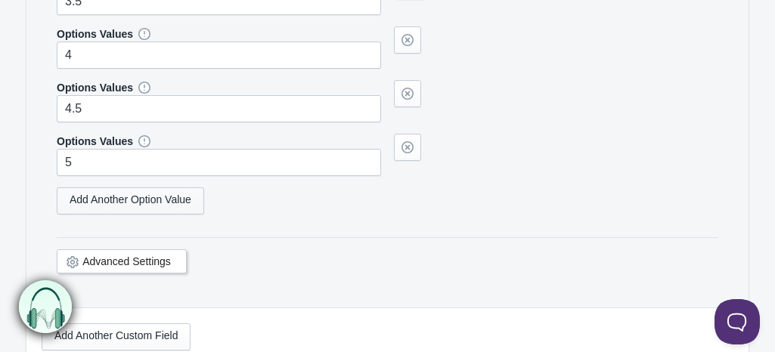
click at [125, 194] on link "Add Another Option Value" at bounding box center [130, 200] width 147 height 27
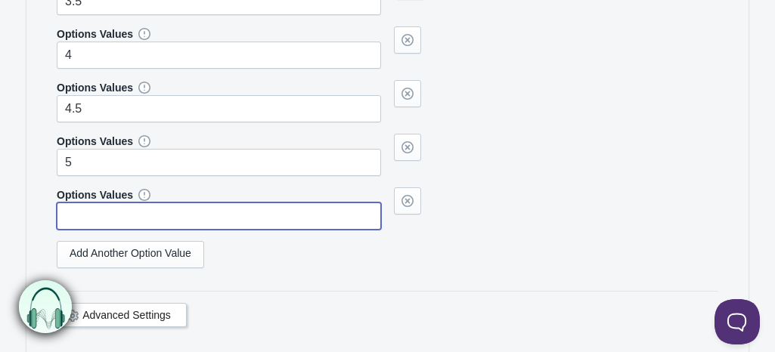
click at [130, 218] on input "text" at bounding box center [219, 216] width 324 height 27
type input "5.5"
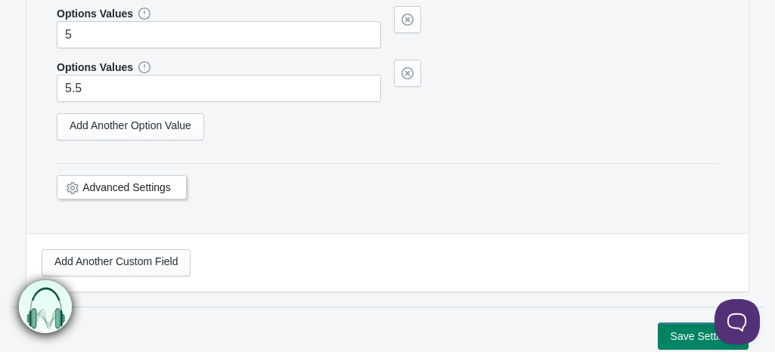
scroll to position [807, 0]
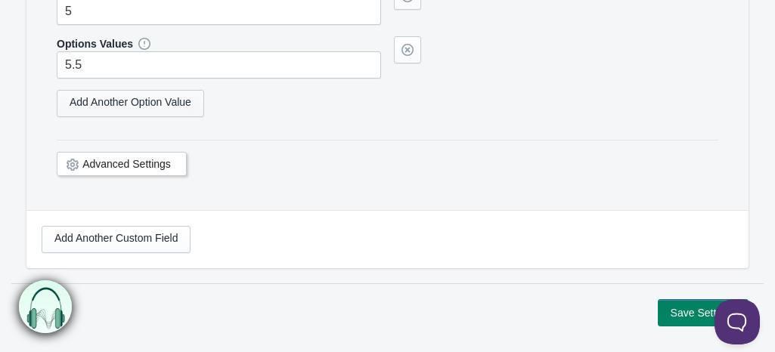
click at [117, 95] on link "Add Another Option Value" at bounding box center [130, 103] width 147 height 27
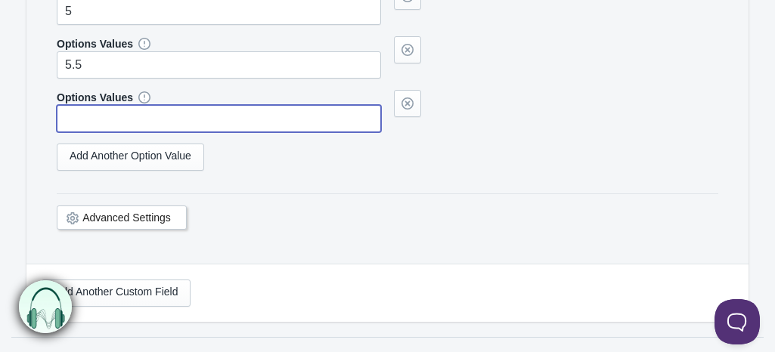
click at [117, 119] on input "text" at bounding box center [219, 118] width 324 height 27
click at [116, 150] on link "Add Another Option Value" at bounding box center [130, 157] width 147 height 27
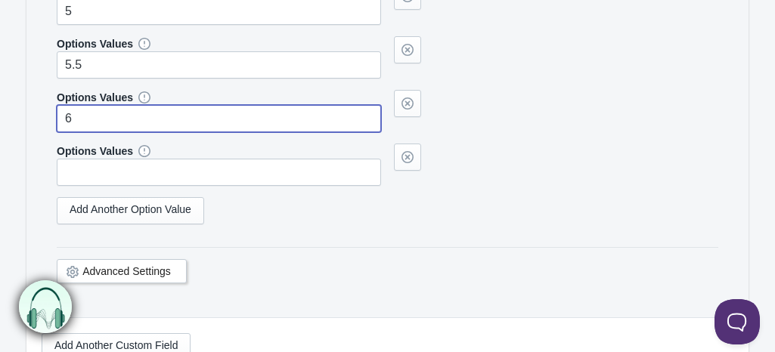
type input "6"
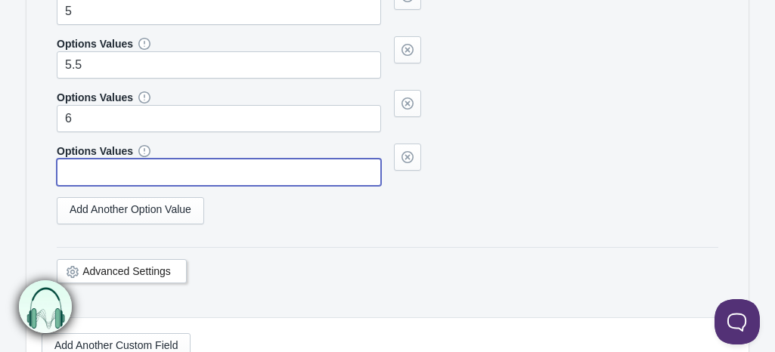
click at [121, 165] on input "text" at bounding box center [219, 172] width 324 height 27
type input "6.5"
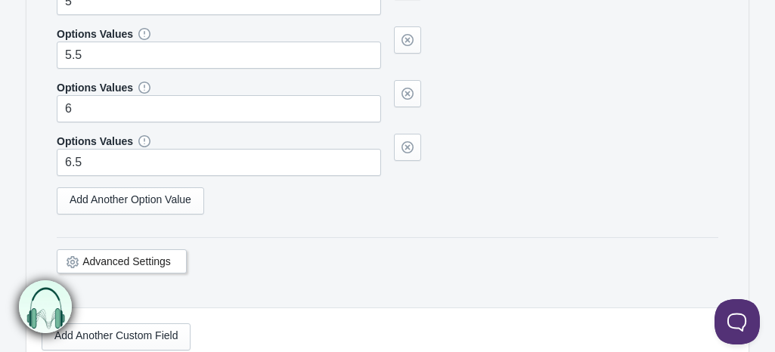
scroll to position [840, 0]
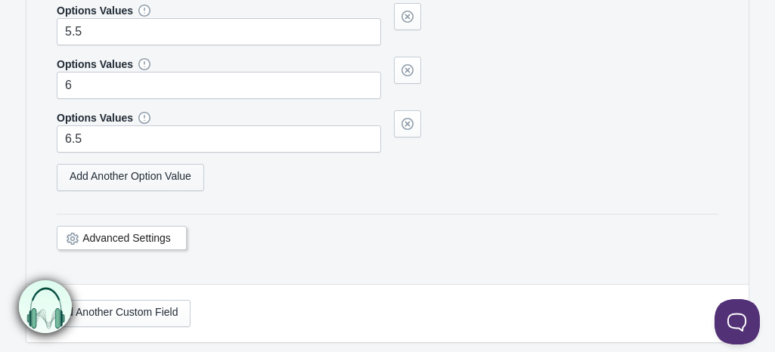
click at [128, 176] on link "Add Another Option Value" at bounding box center [130, 177] width 147 height 27
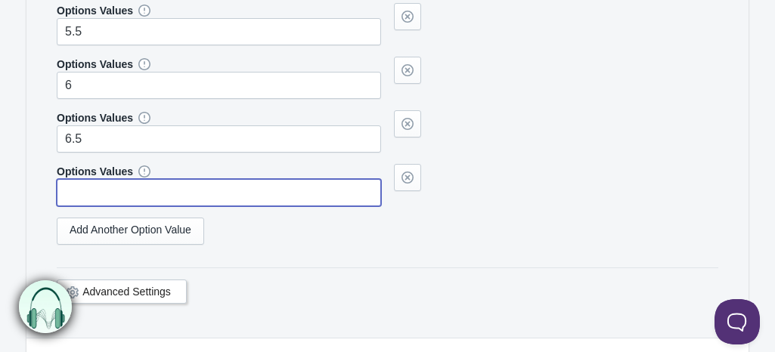
click at [129, 194] on input "text" at bounding box center [219, 192] width 324 height 27
click at [125, 233] on link "Add Another Option Value" at bounding box center [130, 231] width 147 height 27
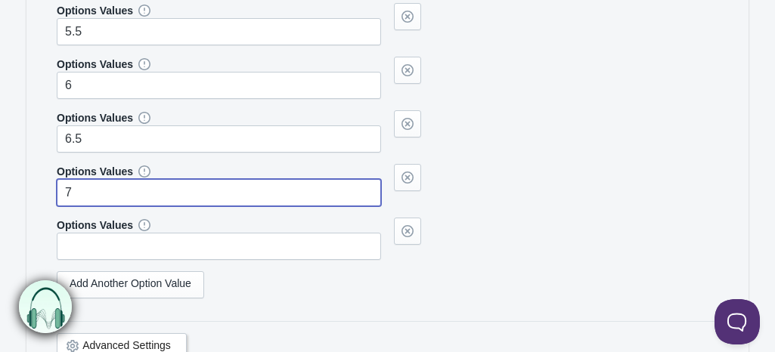
type input "7"
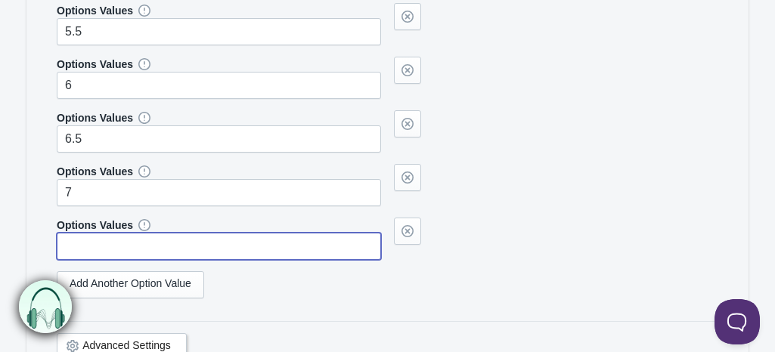
click at [123, 233] on input "text" at bounding box center [219, 246] width 324 height 27
click at [121, 277] on link "Add Another Option Value" at bounding box center [130, 284] width 147 height 27
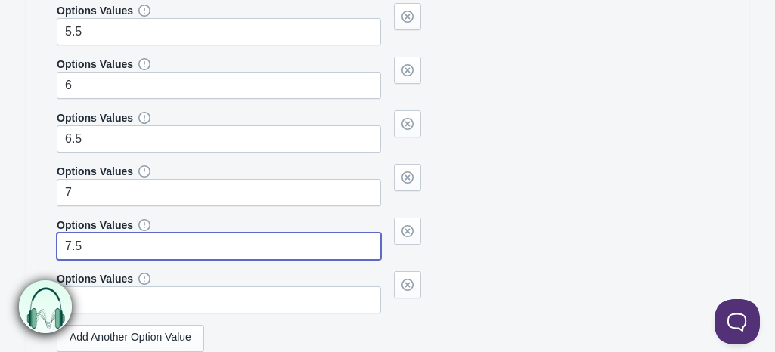
scroll to position [916, 0]
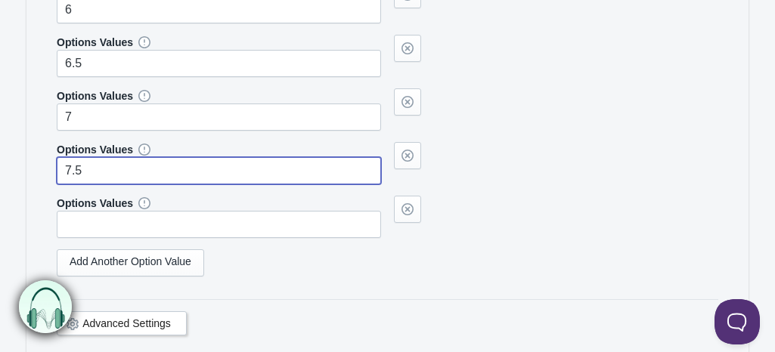
type input "7.5"
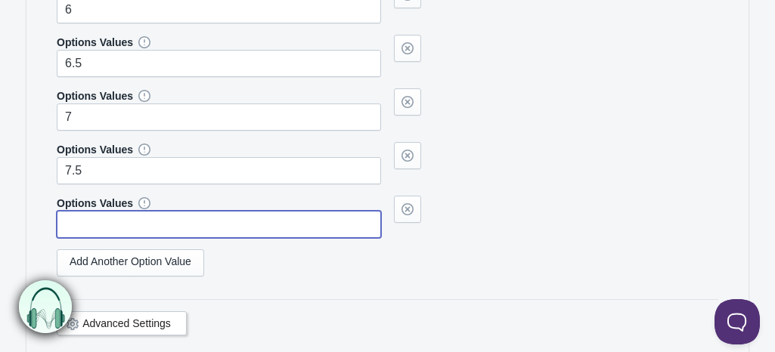
click at [109, 211] on input "text" at bounding box center [219, 224] width 324 height 27
drag, startPoint x: 112, startPoint y: 261, endPoint x: 110, endPoint y: 252, distance: 9.2
type input "8"
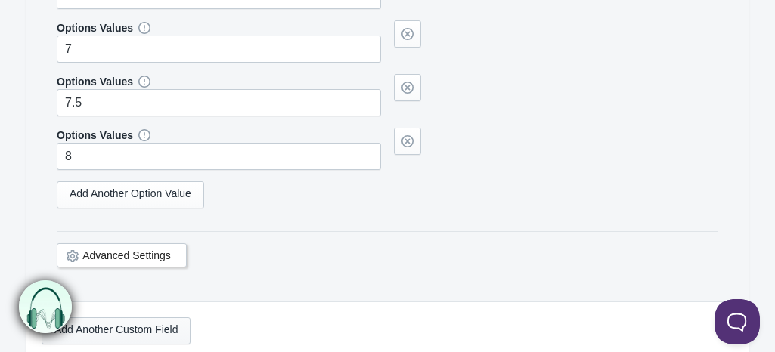
scroll to position [1067, 0]
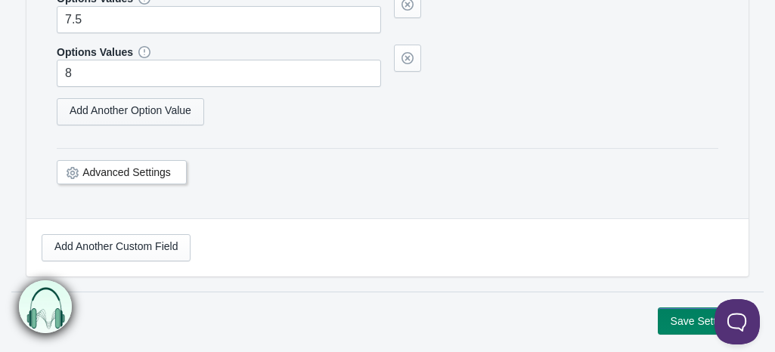
click at [118, 109] on link "Add Another Option Value" at bounding box center [130, 111] width 147 height 27
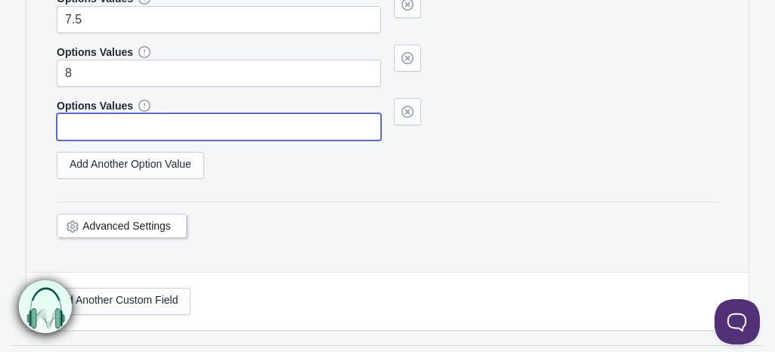
click at [113, 128] on input "text" at bounding box center [219, 126] width 324 height 27
click at [109, 163] on link "Add Another Option Value" at bounding box center [130, 165] width 147 height 27
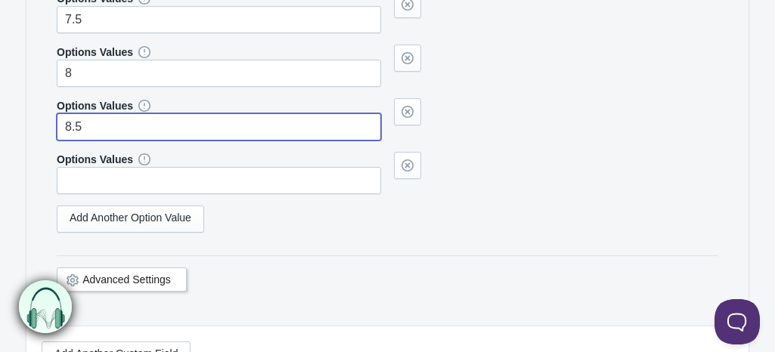
type input "8.5"
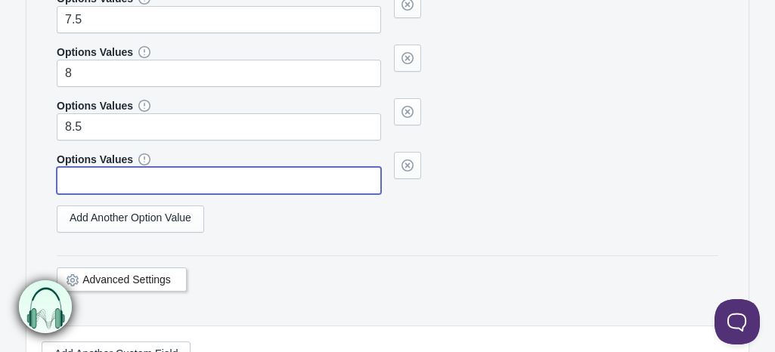
click at [103, 179] on input "text" at bounding box center [219, 180] width 324 height 27
click at [101, 213] on link "Add Another Option Value" at bounding box center [130, 219] width 147 height 27
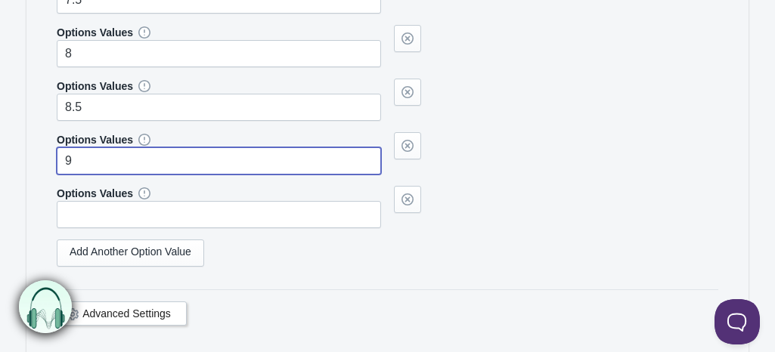
scroll to position [1143, 0]
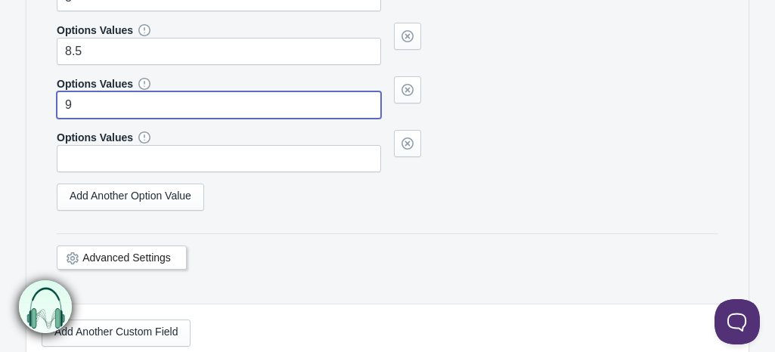
type input "9"
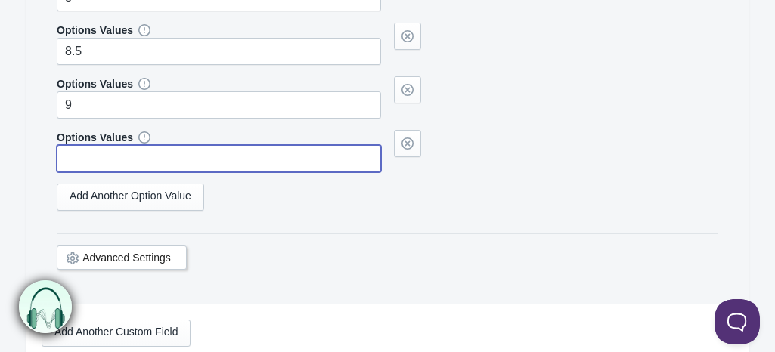
click at [98, 152] on input "text" at bounding box center [219, 158] width 324 height 27
click at [103, 189] on link "Add Another Option Value" at bounding box center [130, 197] width 147 height 27
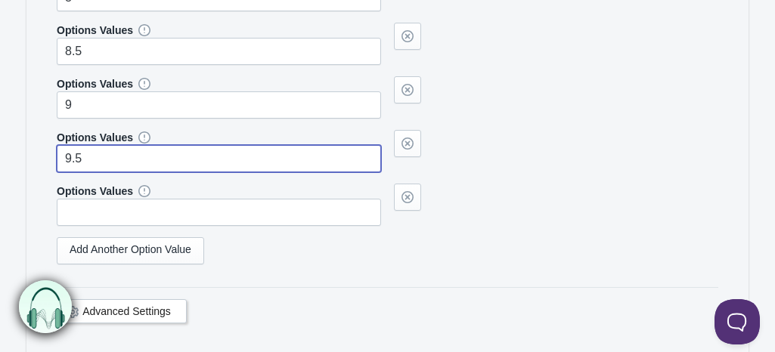
type input "9.5"
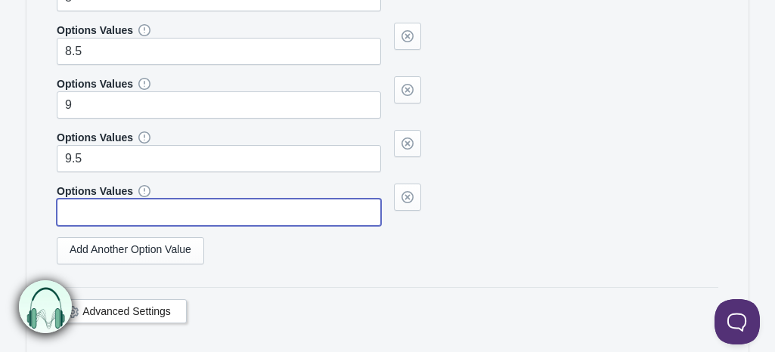
click at [103, 199] on input "text" at bounding box center [219, 212] width 324 height 27
click at [119, 243] on link "Add Another Option Value" at bounding box center [130, 250] width 147 height 27
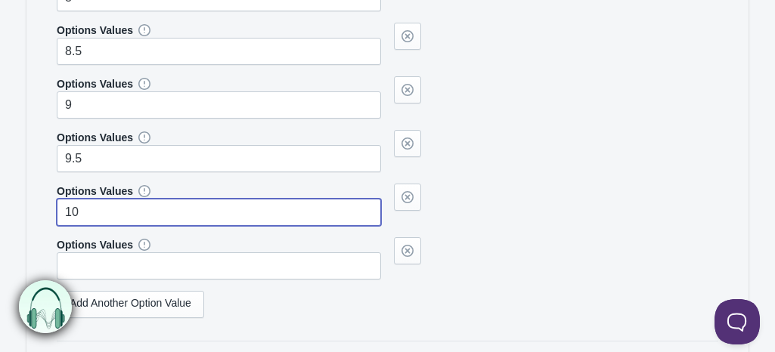
type input "10"
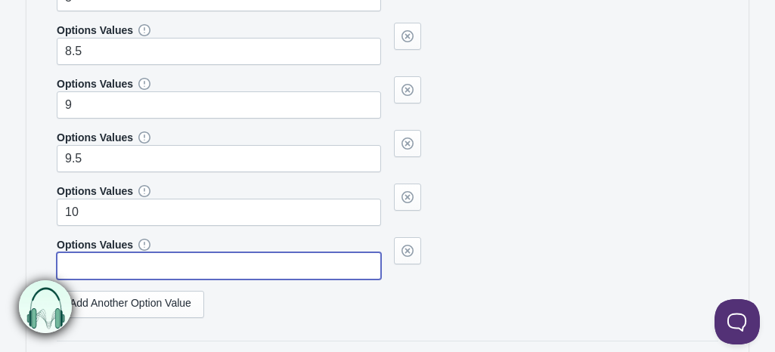
click at [119, 252] on input "text" at bounding box center [219, 265] width 324 height 27
click at [119, 291] on link "Add Another Option Value" at bounding box center [130, 304] width 147 height 27
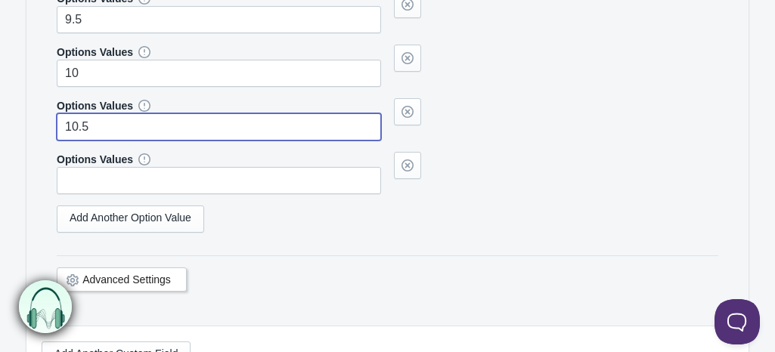
scroll to position [1294, 0]
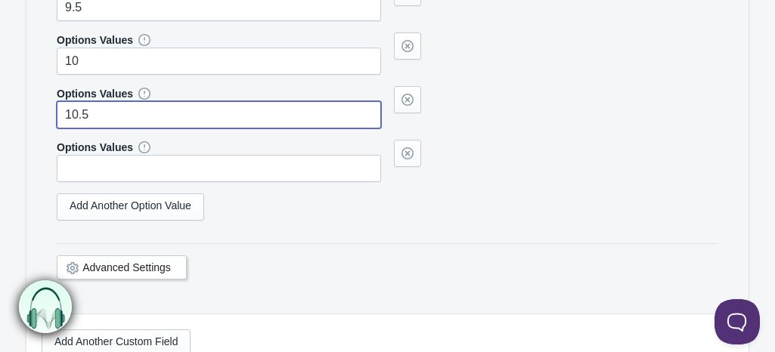
type input "10.5"
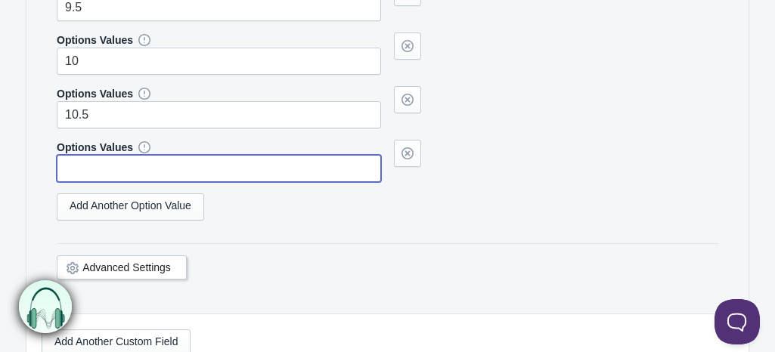
click at [104, 163] on input "text" at bounding box center [219, 168] width 324 height 27
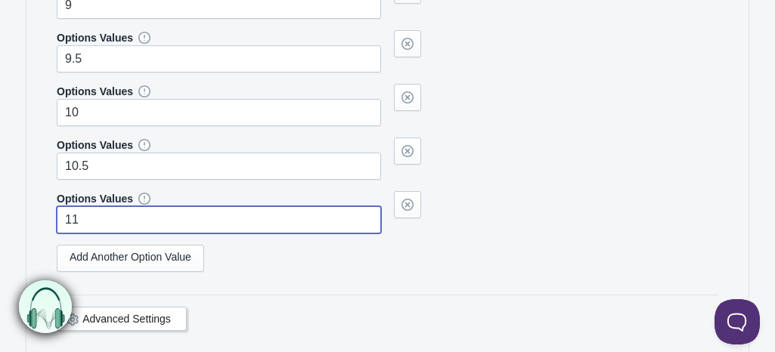
type input "11"
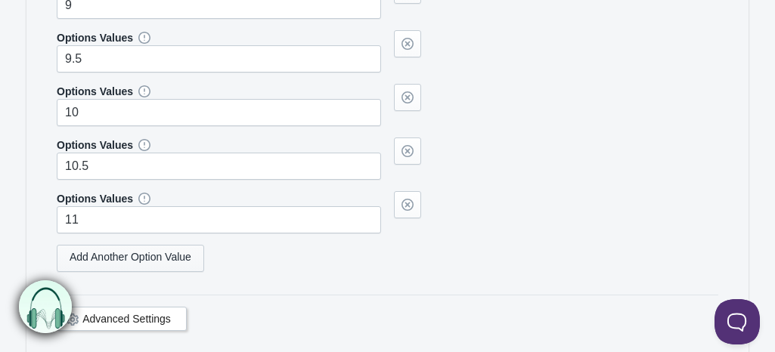
click at [107, 250] on link "Add Another Option Value" at bounding box center [130, 258] width 147 height 27
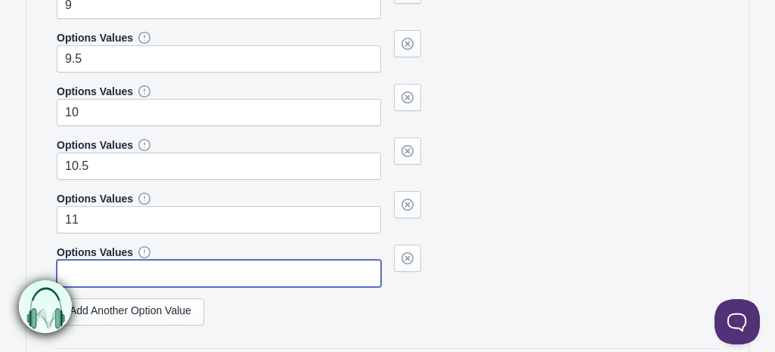
click at [107, 260] on input "text" at bounding box center [219, 273] width 324 height 27
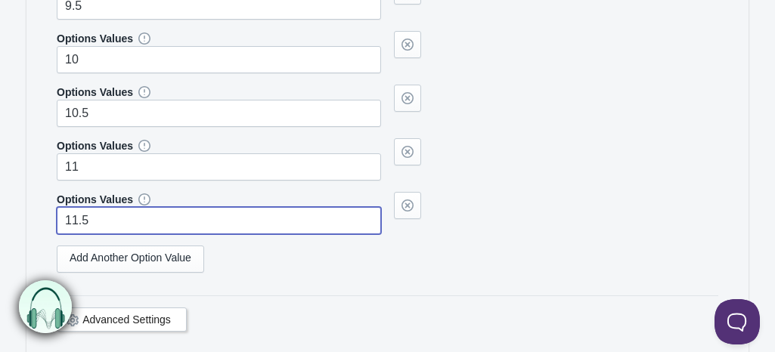
scroll to position [1318, 0]
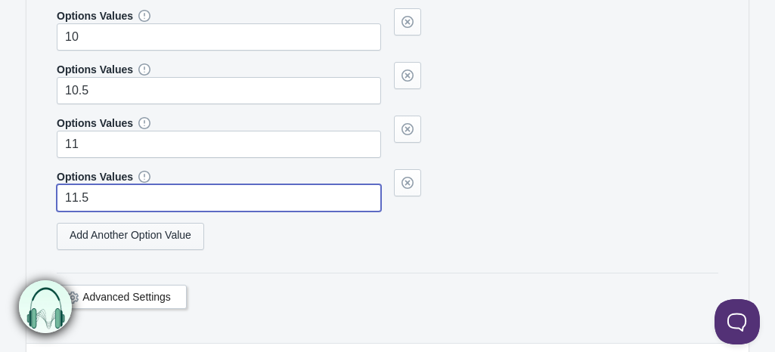
click at [116, 228] on link "Add Another Option Value" at bounding box center [130, 236] width 147 height 27
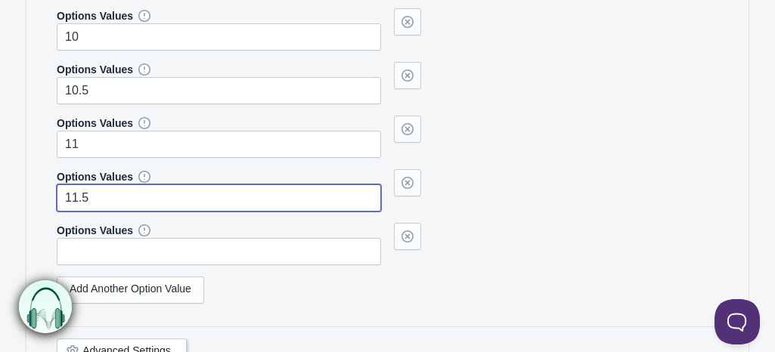
type input "11.5"
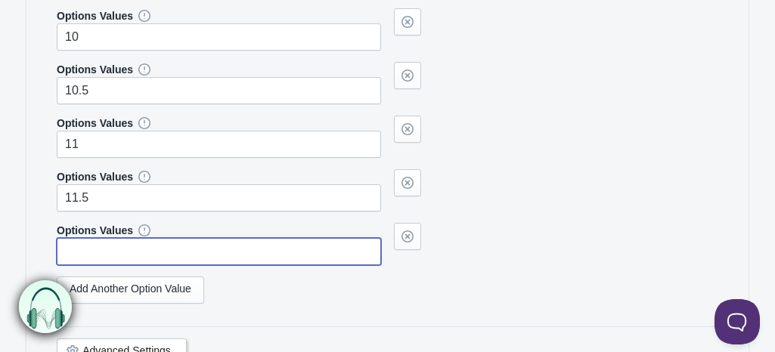
click at [111, 250] on input "text" at bounding box center [219, 251] width 324 height 27
click at [113, 277] on link "Add Another Option Value" at bounding box center [130, 290] width 147 height 27
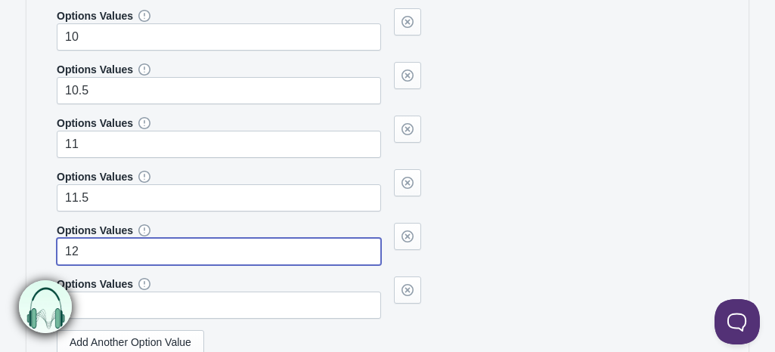
scroll to position [1394, 0]
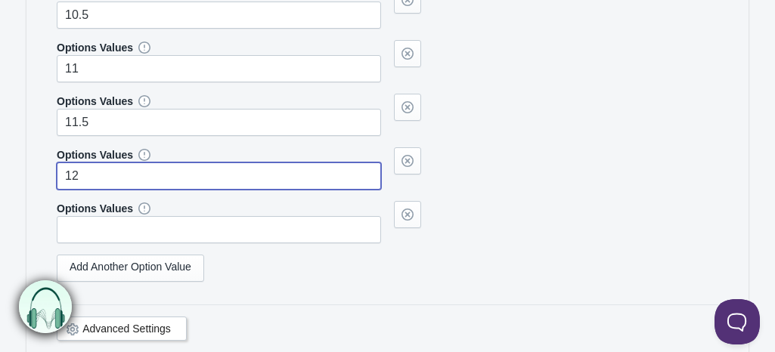
type input "12"
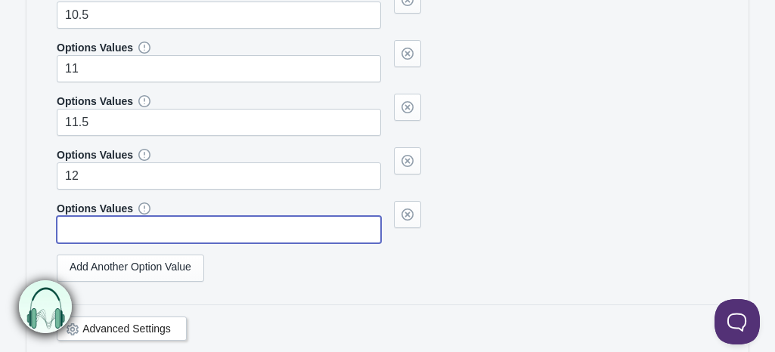
click at [107, 217] on input "text" at bounding box center [219, 229] width 324 height 27
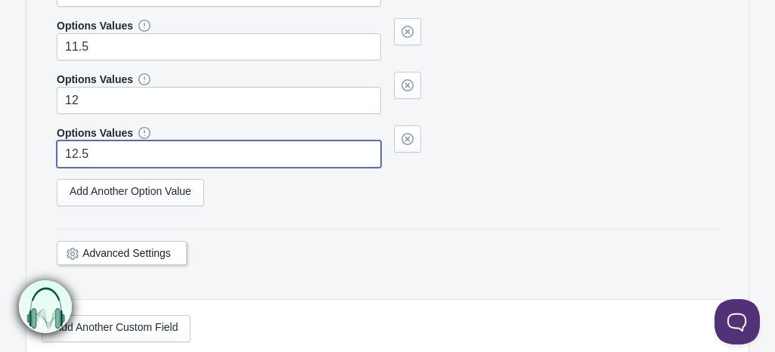
type input "12.5"
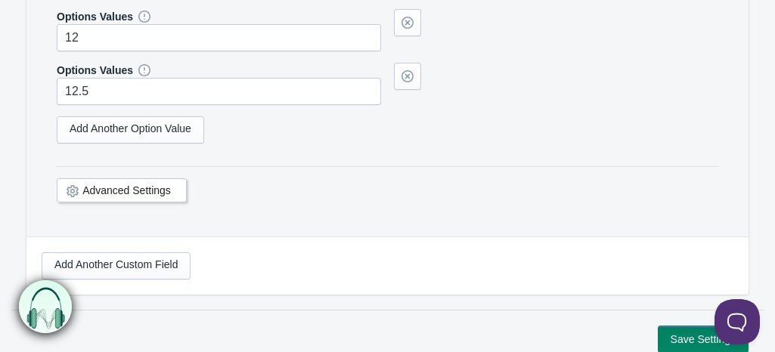
scroll to position [1554, 0]
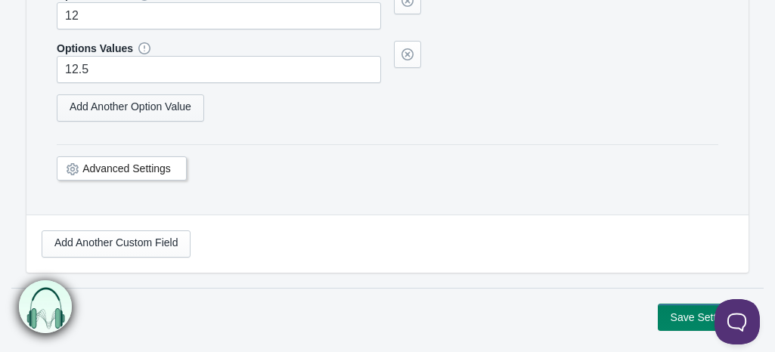
click at [101, 101] on link "Add Another Option Value" at bounding box center [130, 107] width 147 height 27
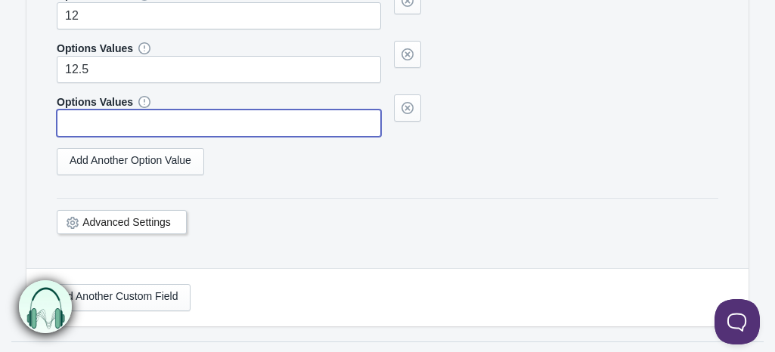
click at [102, 113] on input "text" at bounding box center [219, 123] width 324 height 27
click at [102, 153] on link "Add Another Option Value" at bounding box center [130, 161] width 147 height 27
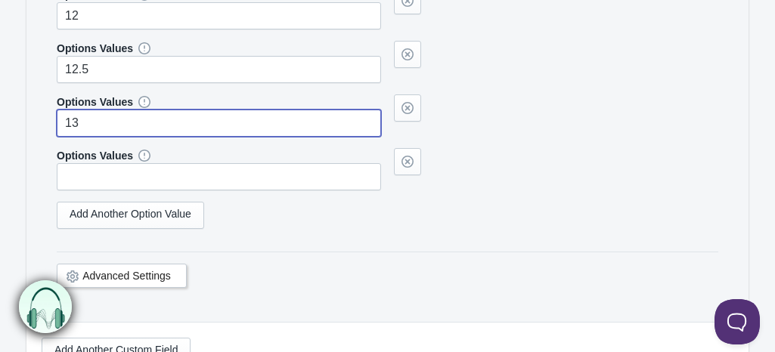
click at [410, 149] on link at bounding box center [407, 161] width 27 height 27
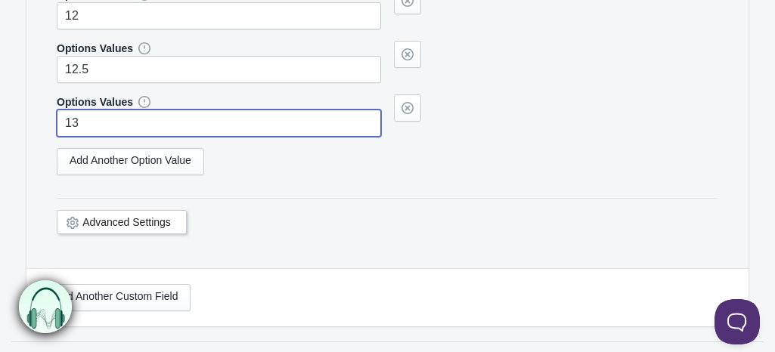
scroll to position [1629, 0]
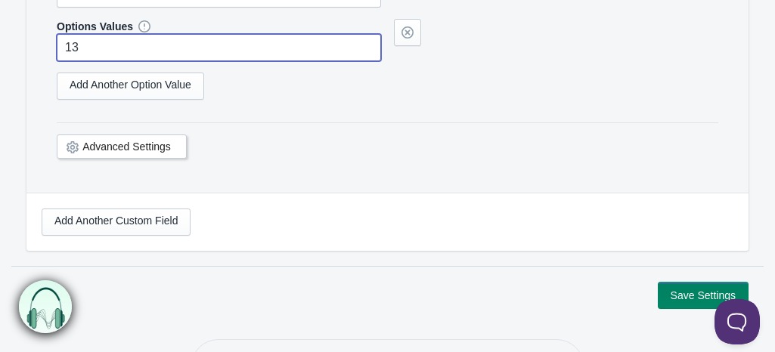
type input "13"
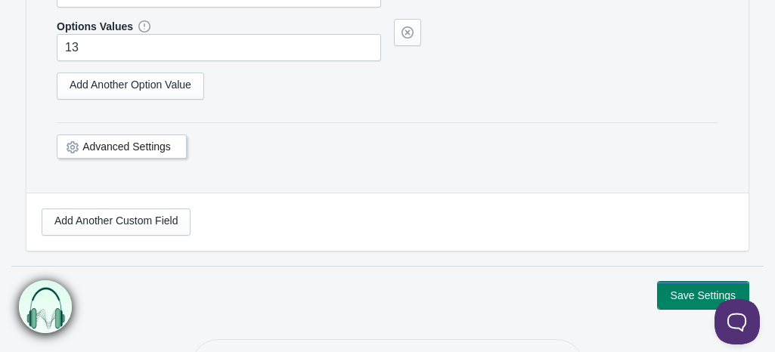
click at [710, 283] on button "Save Settings" at bounding box center [702, 295] width 91 height 27
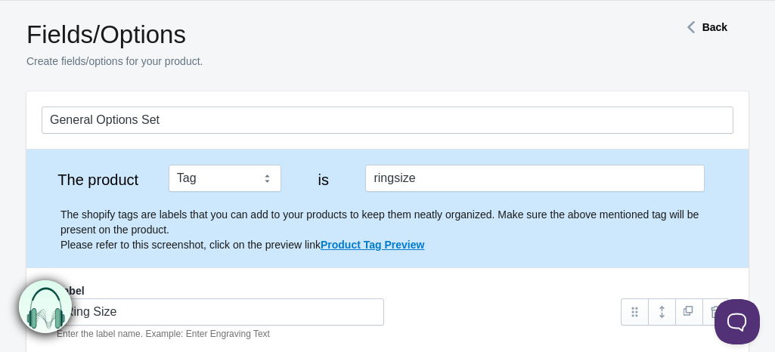
scroll to position [76, 0]
